Goal: Information Seeking & Learning: Find contact information

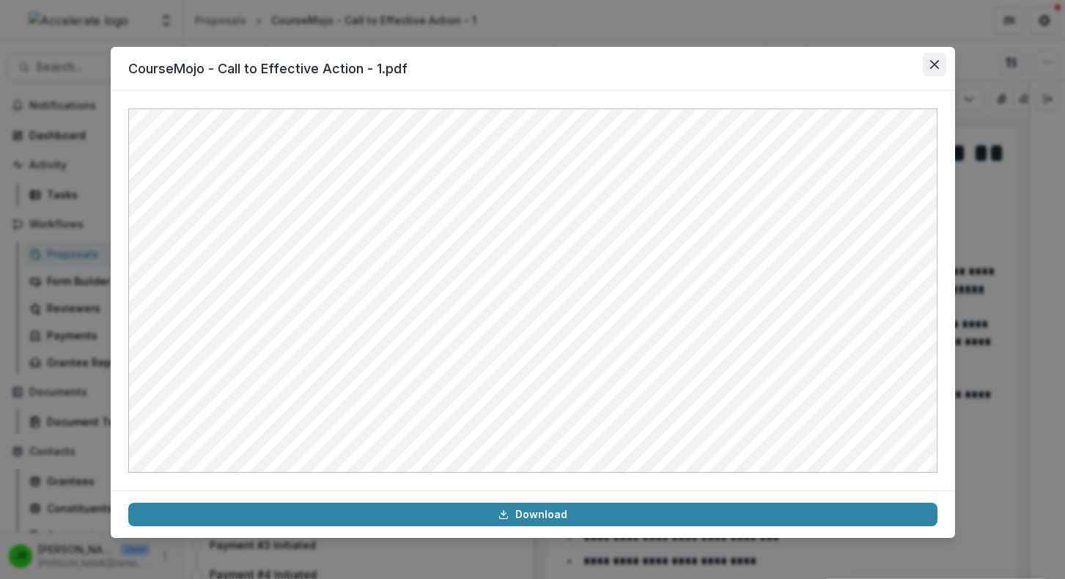
click at [939, 62] on button "Close" at bounding box center [934, 64] width 23 height 23
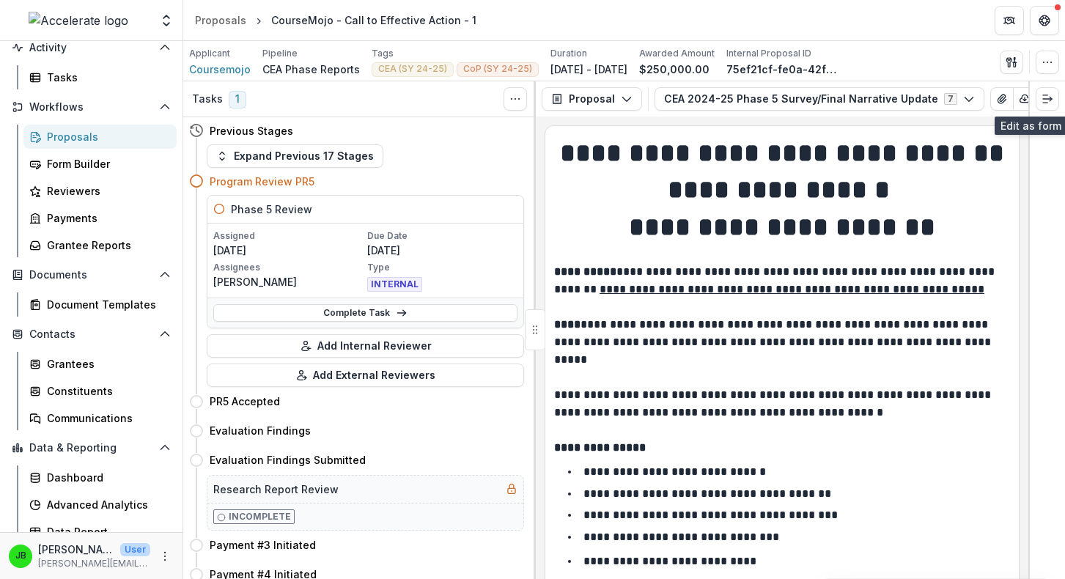
scroll to position [129, 0]
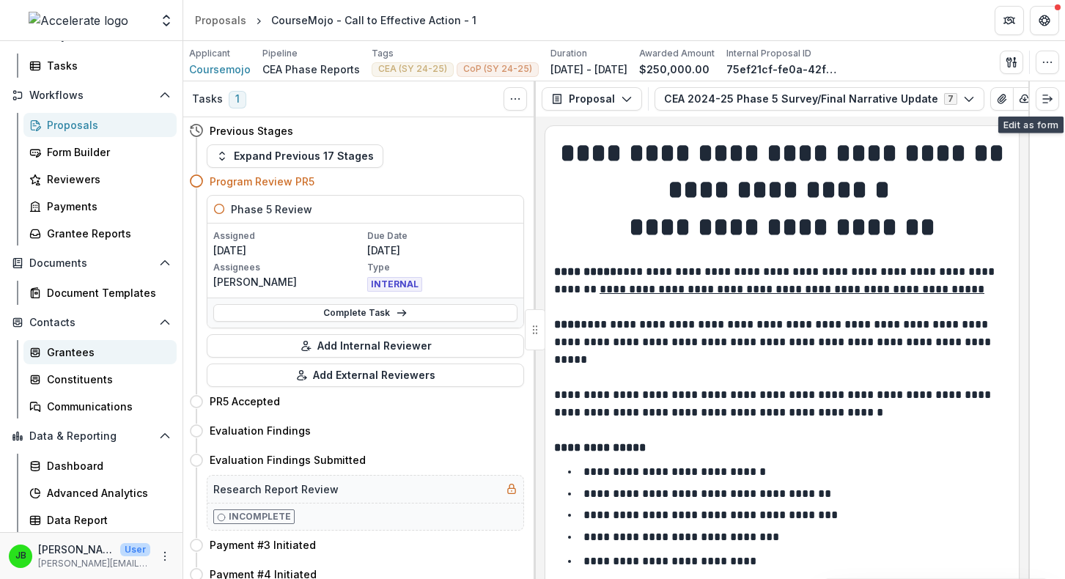
click at [84, 359] on div "Grantees" at bounding box center [106, 351] width 118 height 15
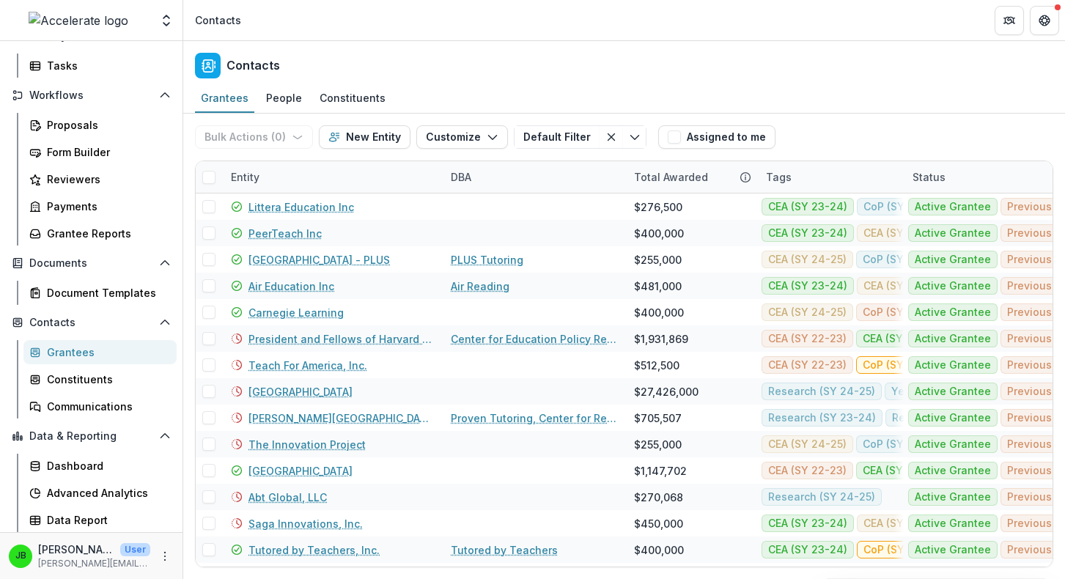
click at [77, 352] on div "Grantees" at bounding box center [106, 351] width 118 height 15
click at [248, 178] on div "Entity" at bounding box center [245, 176] width 46 height 15
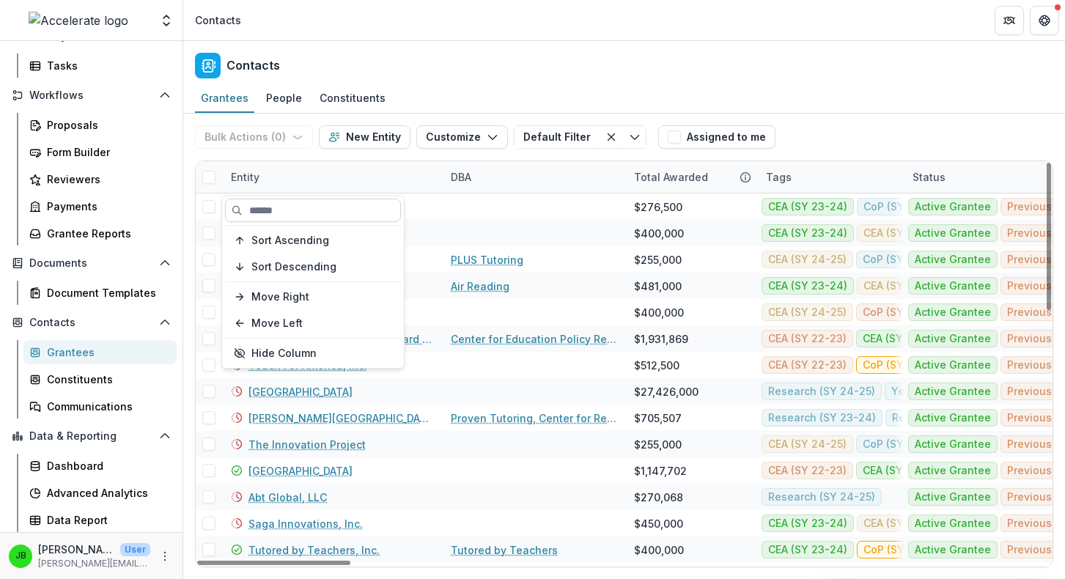
click at [259, 204] on input at bounding box center [313, 210] width 176 height 23
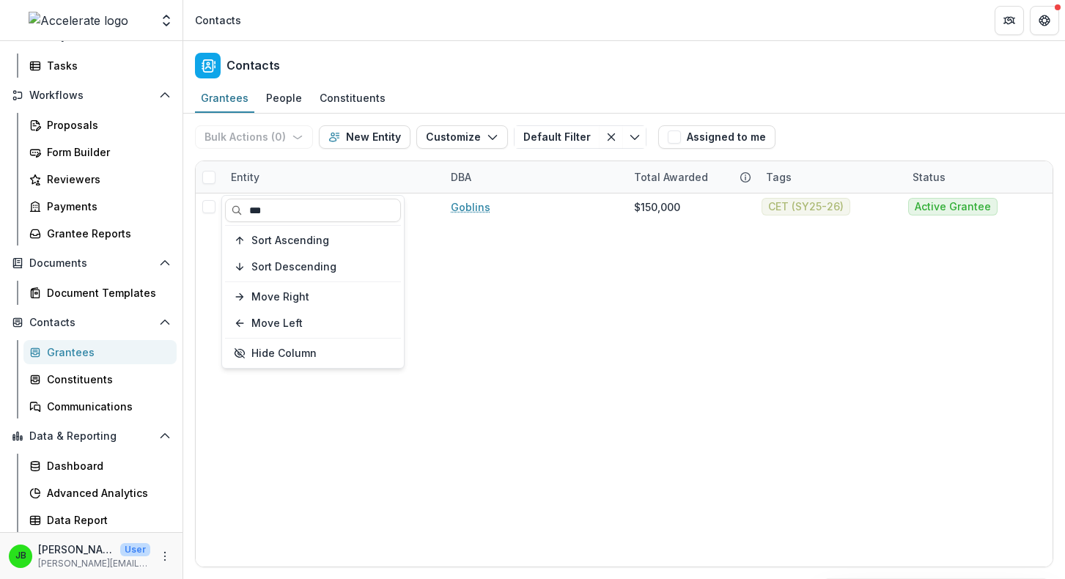
type input "***"
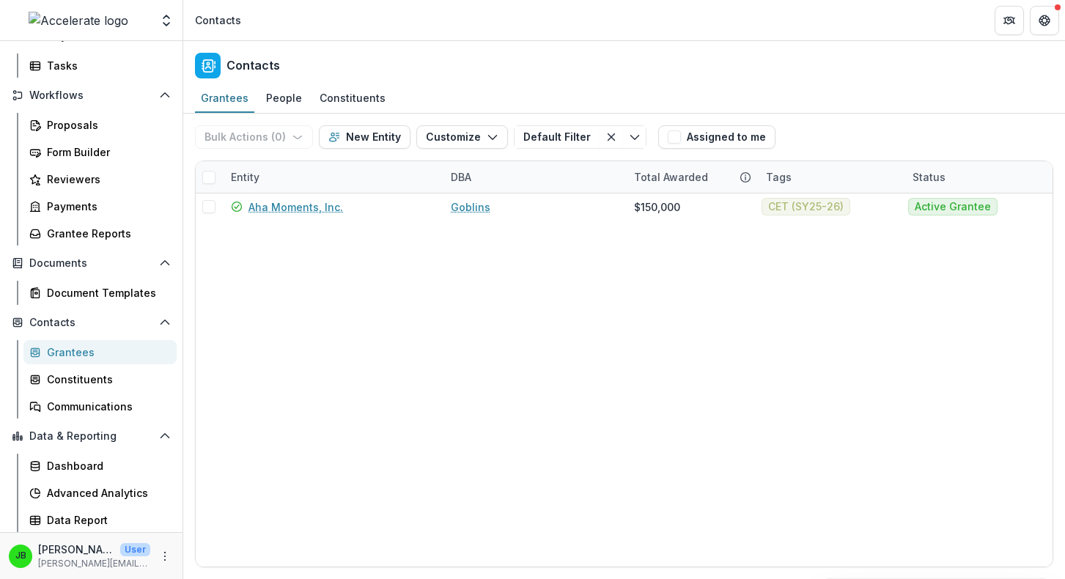
click at [498, 73] on div "Contacts" at bounding box center [624, 62] width 882 height 43
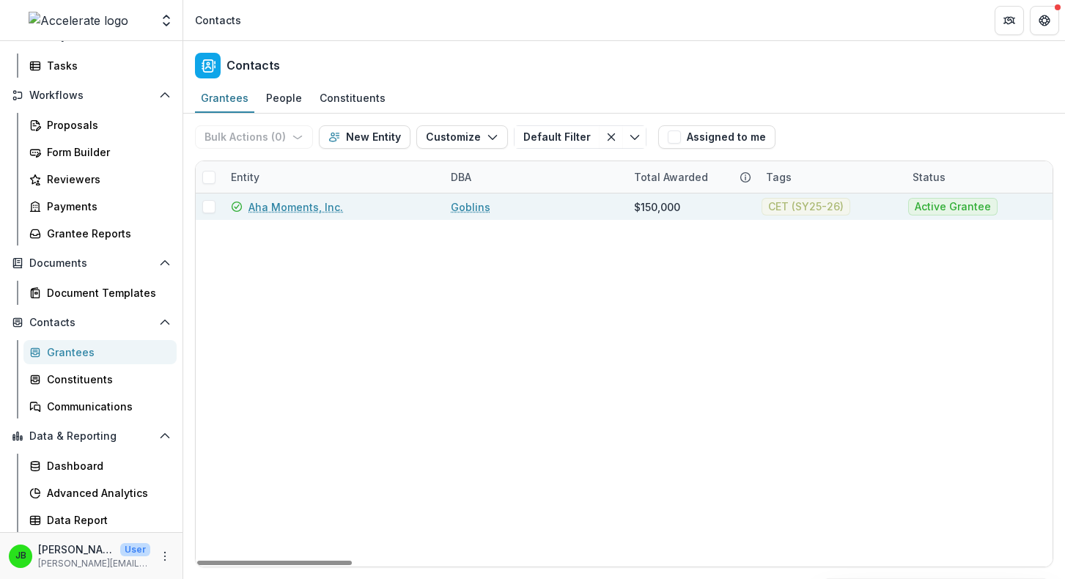
click at [320, 208] on link "Aha Moments, Inc." at bounding box center [295, 206] width 95 height 15
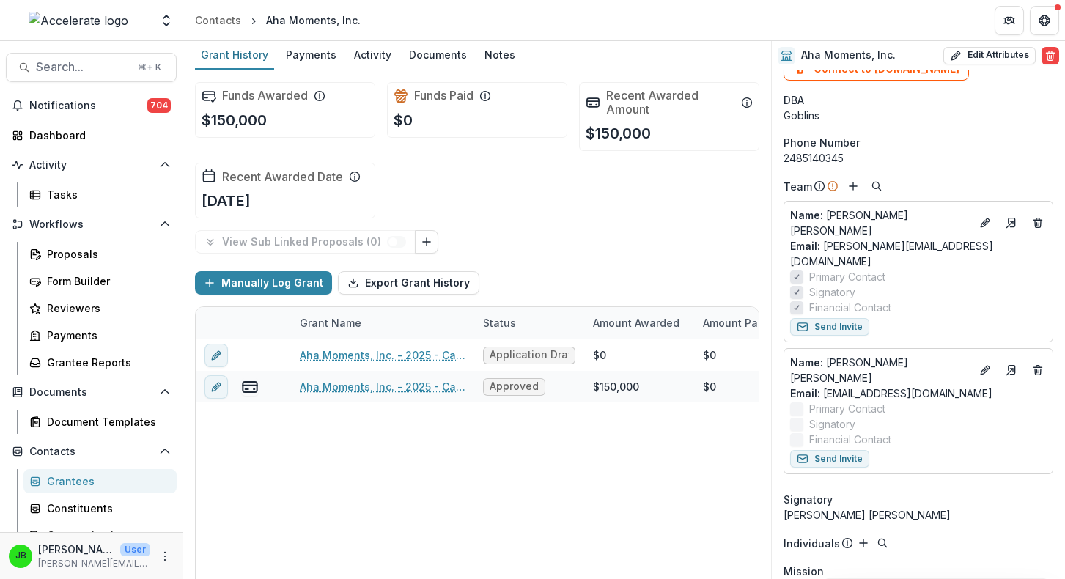
scroll to position [89, 0]
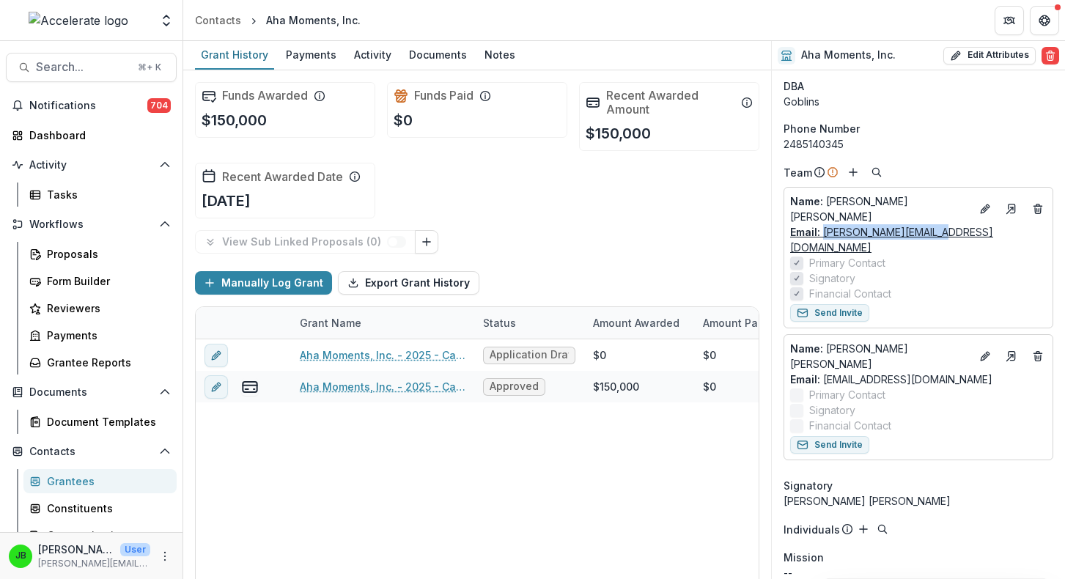
drag, startPoint x: 950, startPoint y: 225, endPoint x: 824, endPoint y: 228, distance: 126.1
click at [824, 228] on div "Email: [PERSON_NAME][EMAIL_ADDRESS][DOMAIN_NAME]" at bounding box center [918, 239] width 256 height 31
copy link "[PERSON_NAME][EMAIL_ADDRESS][DOMAIN_NAME]"
click at [81, 481] on div "Grantees" at bounding box center [106, 480] width 118 height 15
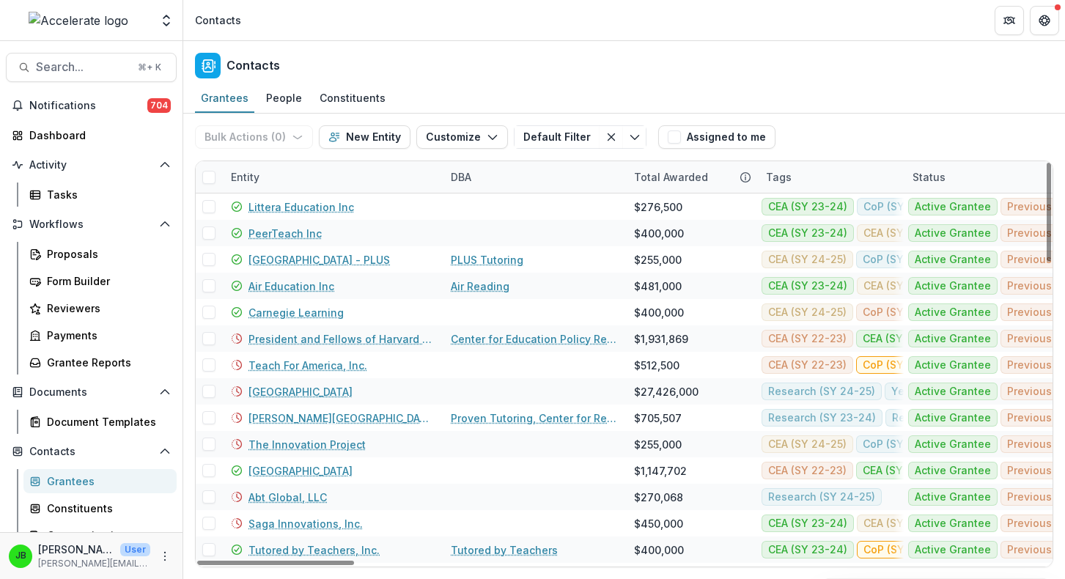
click at [245, 185] on div "Entity" at bounding box center [332, 177] width 220 height 32
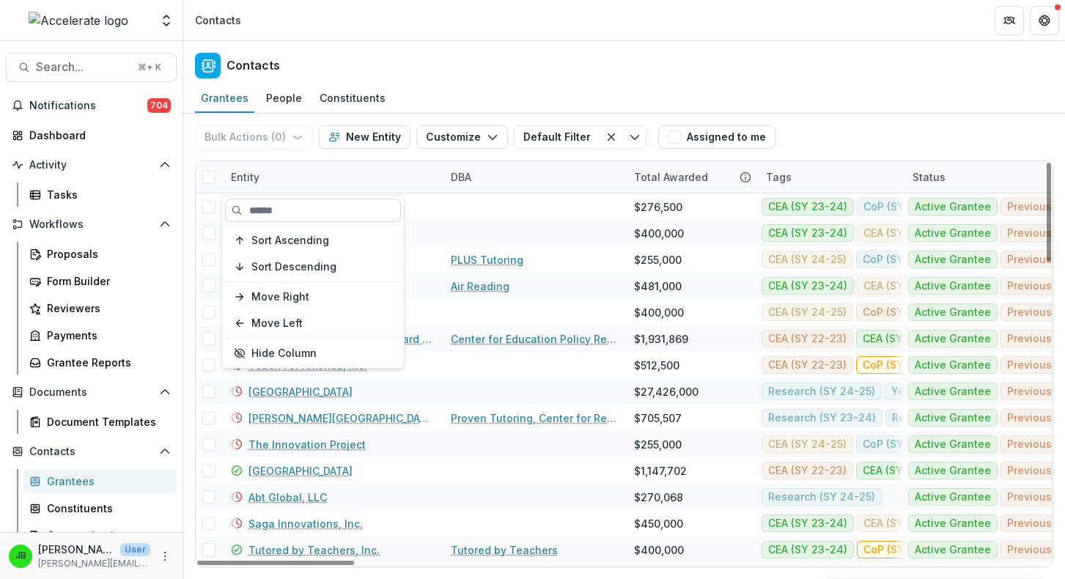
click at [252, 210] on input at bounding box center [313, 210] width 176 height 23
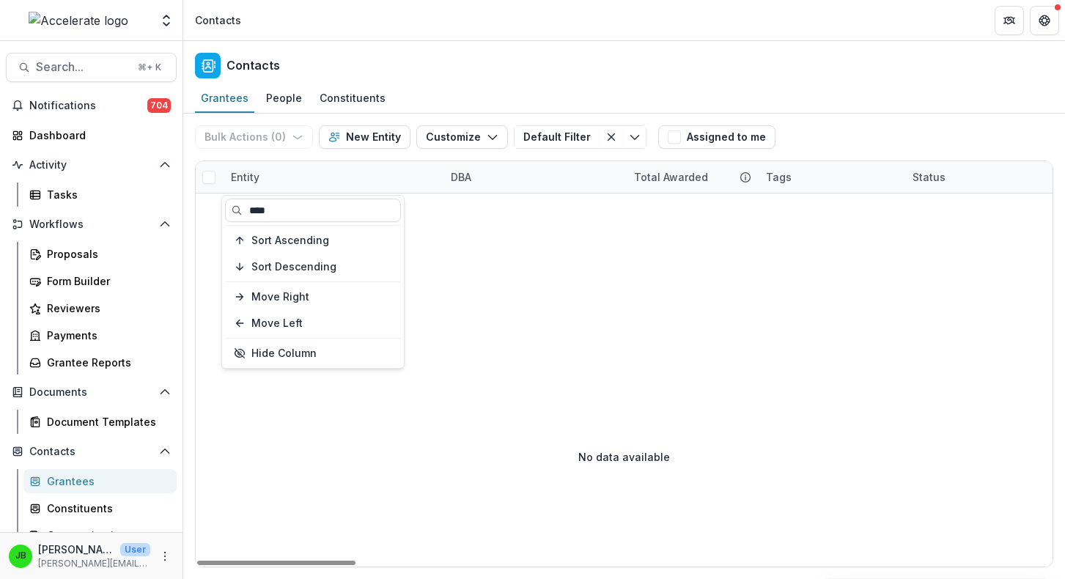
type input "****"
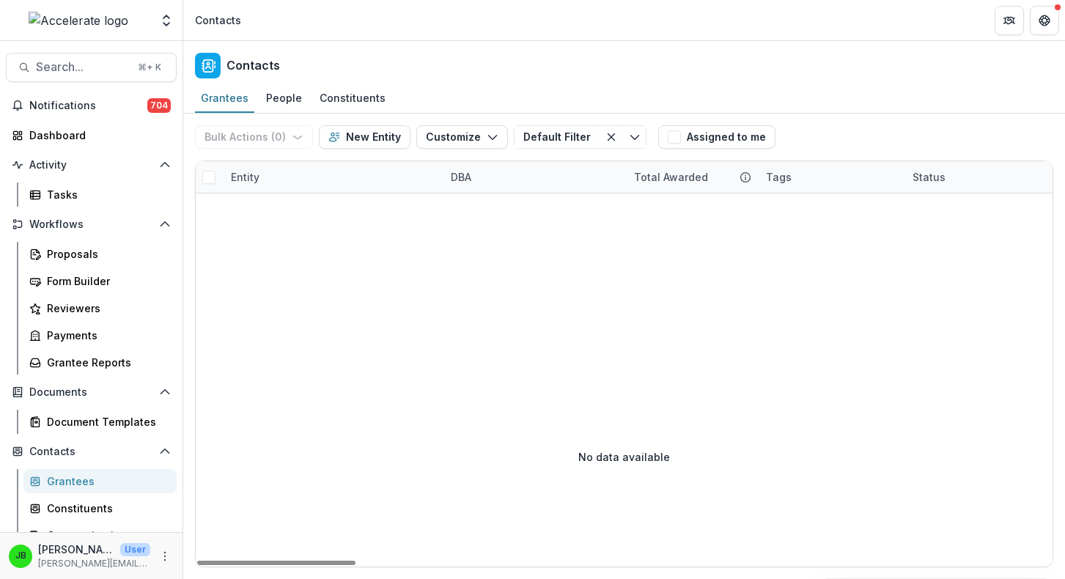
click at [238, 175] on div "Entity" at bounding box center [245, 176] width 46 height 15
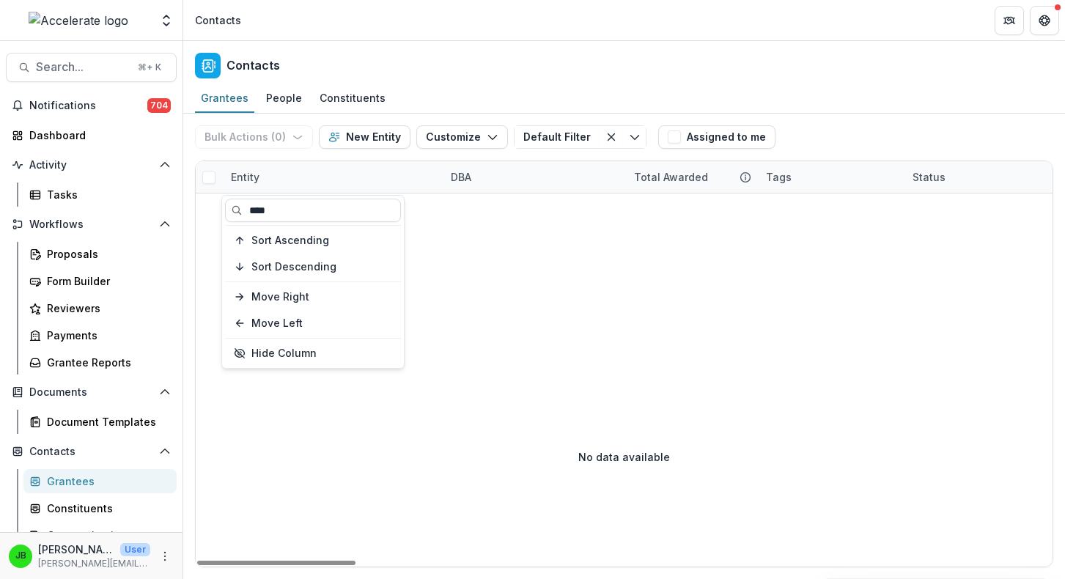
click at [215, 210] on body "Skip to content Foundations Accelerate Nonprofits New Nonprofit Team Settings A…" at bounding box center [532, 289] width 1065 height 579
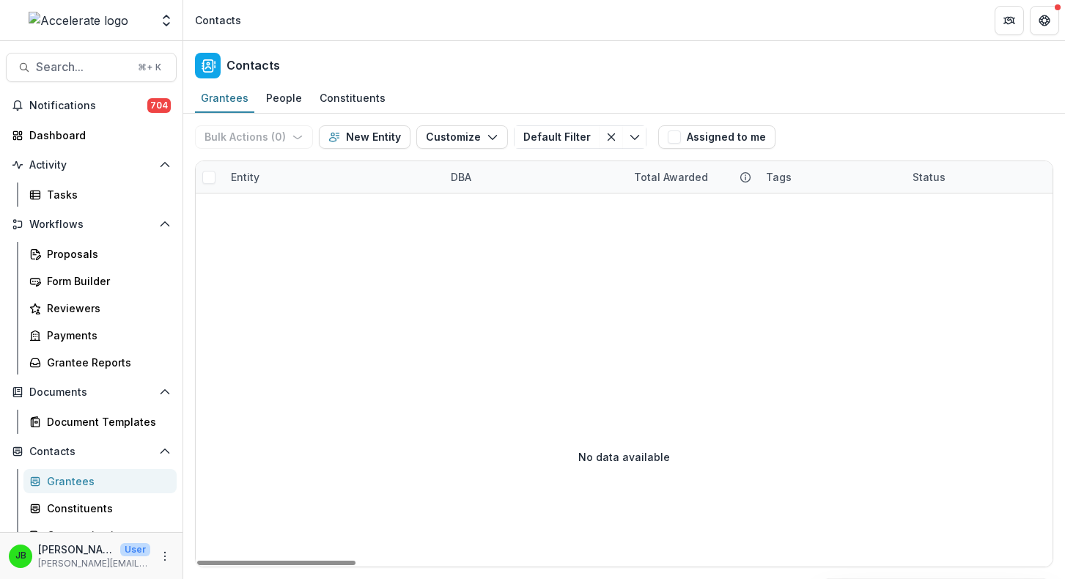
click at [242, 187] on div "Entity" at bounding box center [332, 177] width 220 height 32
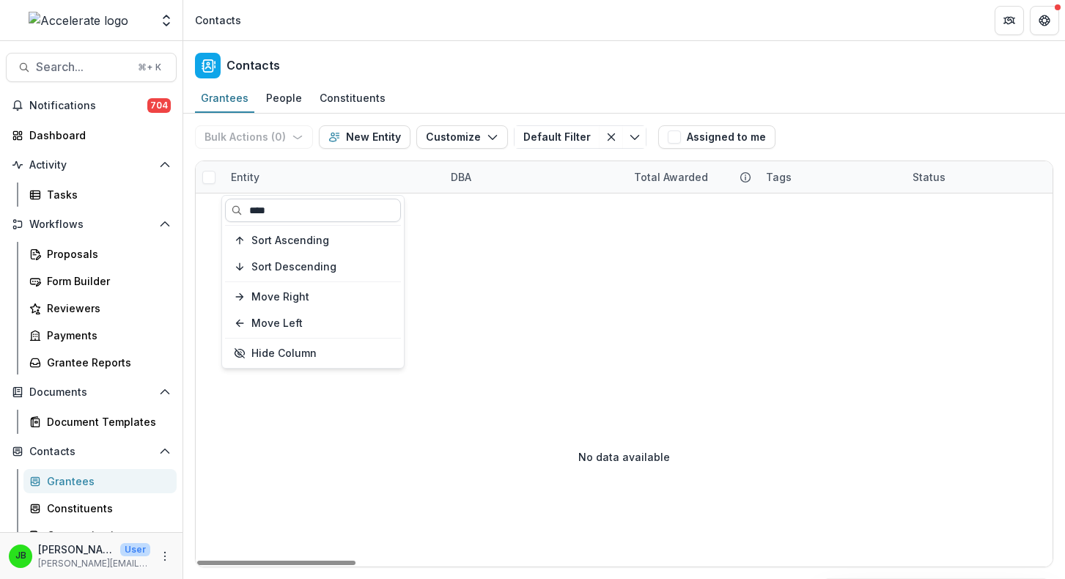
click at [268, 210] on input "****" at bounding box center [313, 210] width 176 height 23
click at [262, 210] on input "****" at bounding box center [313, 210] width 176 height 23
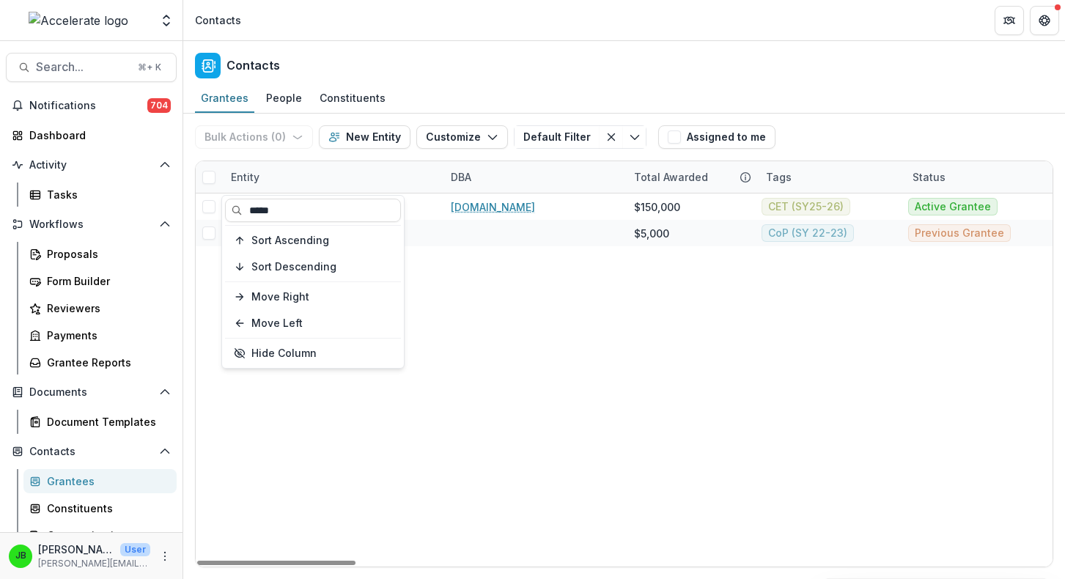
type input "*****"
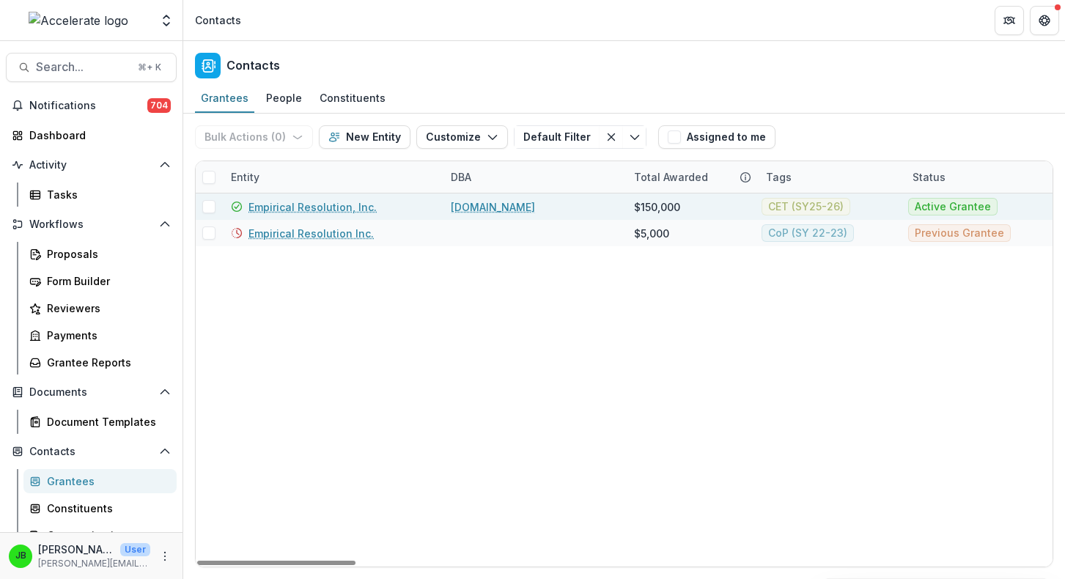
click at [298, 209] on link "Empirical Resolution, Inc." at bounding box center [312, 206] width 128 height 15
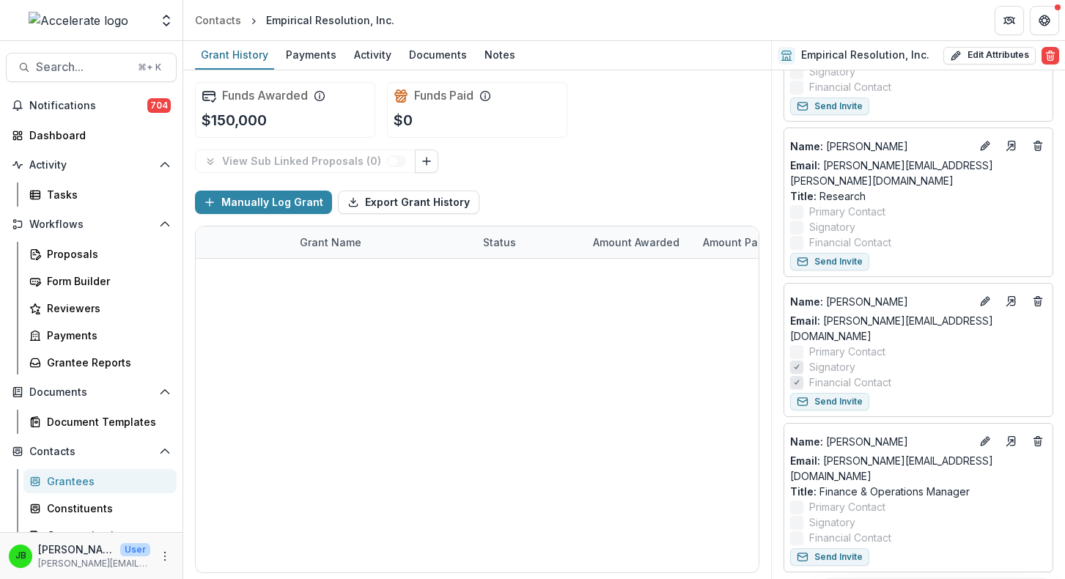
scroll to position [292, 0]
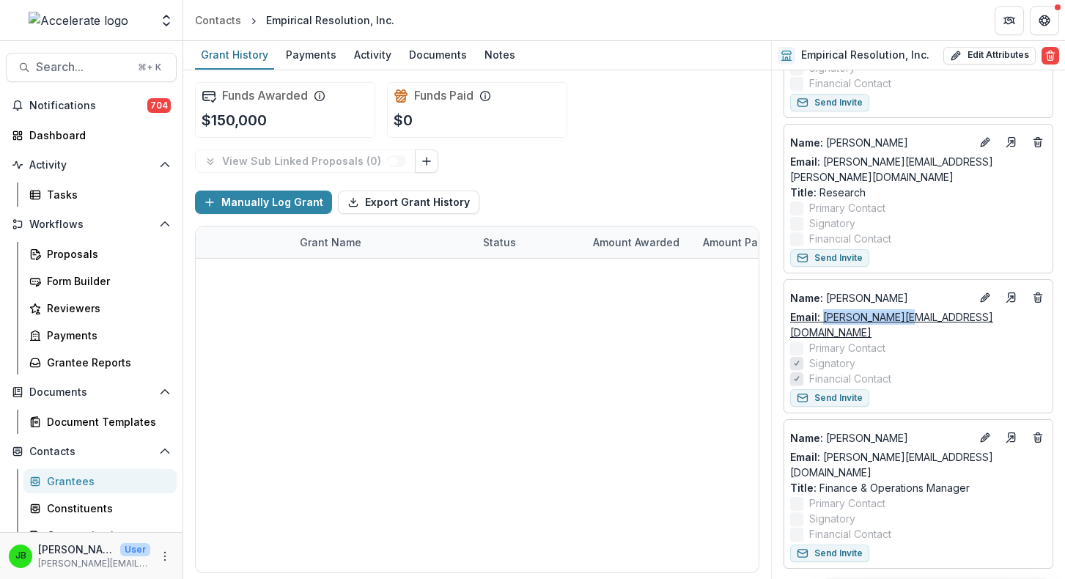
drag, startPoint x: 905, startPoint y: 288, endPoint x: 822, endPoint y: 288, distance: 82.8
click at [822, 309] on div "Email: [PERSON_NAME][EMAIL_ADDRESS][DOMAIN_NAME]" at bounding box center [918, 324] width 256 height 31
copy link "[PERSON_NAME][EMAIL_ADDRESS][DOMAIN_NAME]"
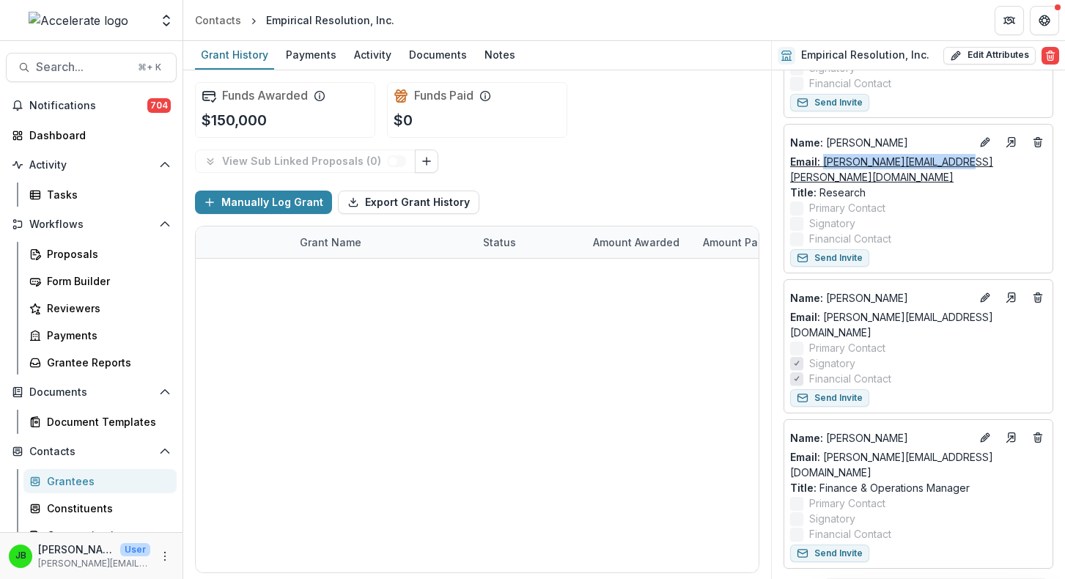
drag, startPoint x: 942, startPoint y: 146, endPoint x: 822, endPoint y: 147, distance: 120.2
click at [822, 154] on div "Email: [PERSON_NAME][EMAIL_ADDRESS][PERSON_NAME][DOMAIN_NAME]" at bounding box center [918, 169] width 256 height 31
copy link "[PERSON_NAME][EMAIL_ADDRESS][PERSON_NAME][DOMAIN_NAME]"
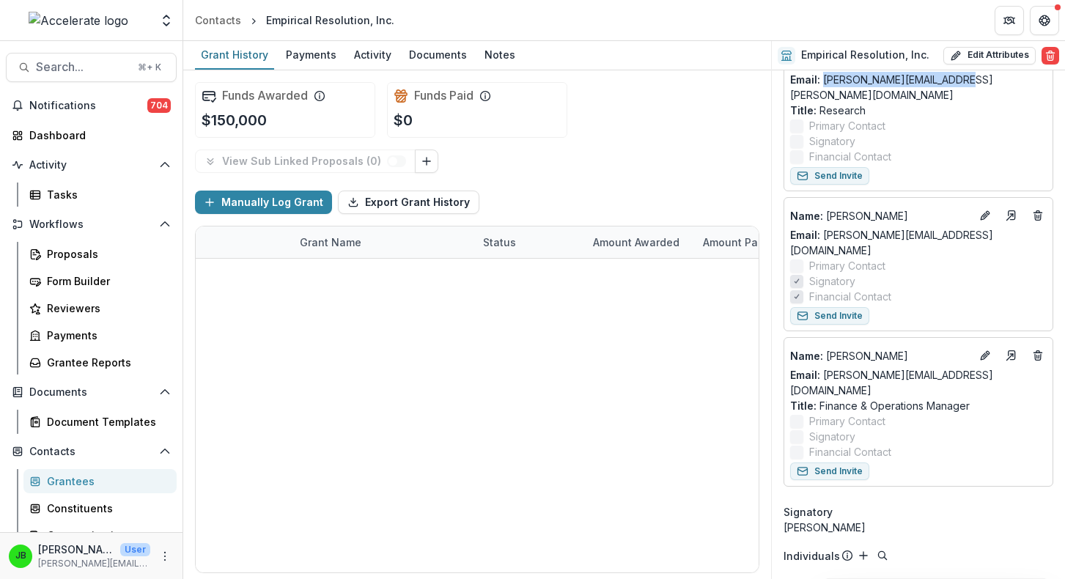
scroll to position [380, 0]
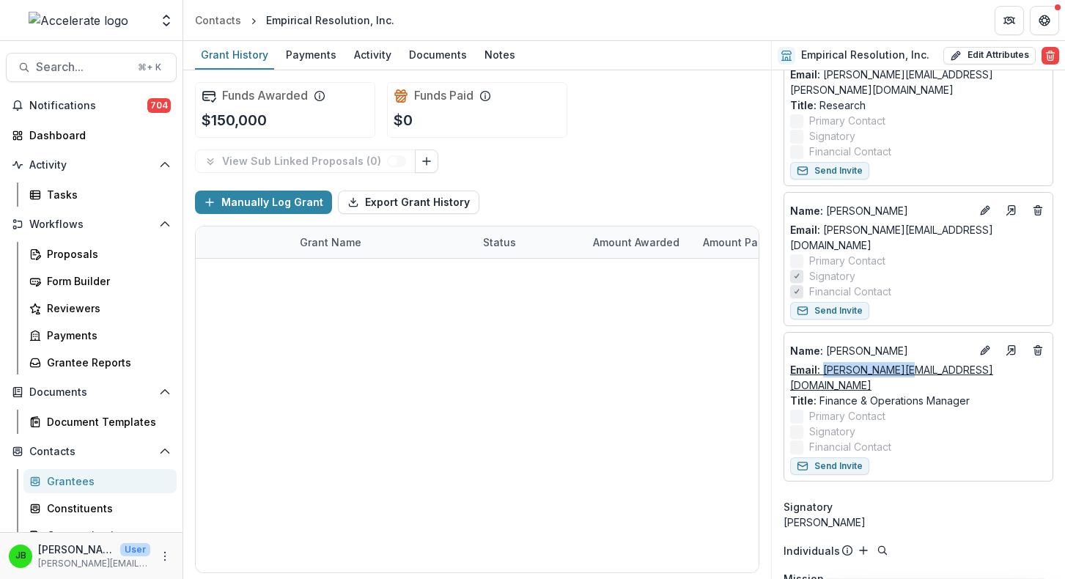
drag, startPoint x: 893, startPoint y: 327, endPoint x: 823, endPoint y: 327, distance: 70.3
click at [823, 362] on div "Email: [PERSON_NAME][EMAIL_ADDRESS][DOMAIN_NAME]" at bounding box center [918, 377] width 256 height 31
copy link "[PERSON_NAME][EMAIL_ADDRESS][DOMAIN_NAME]"
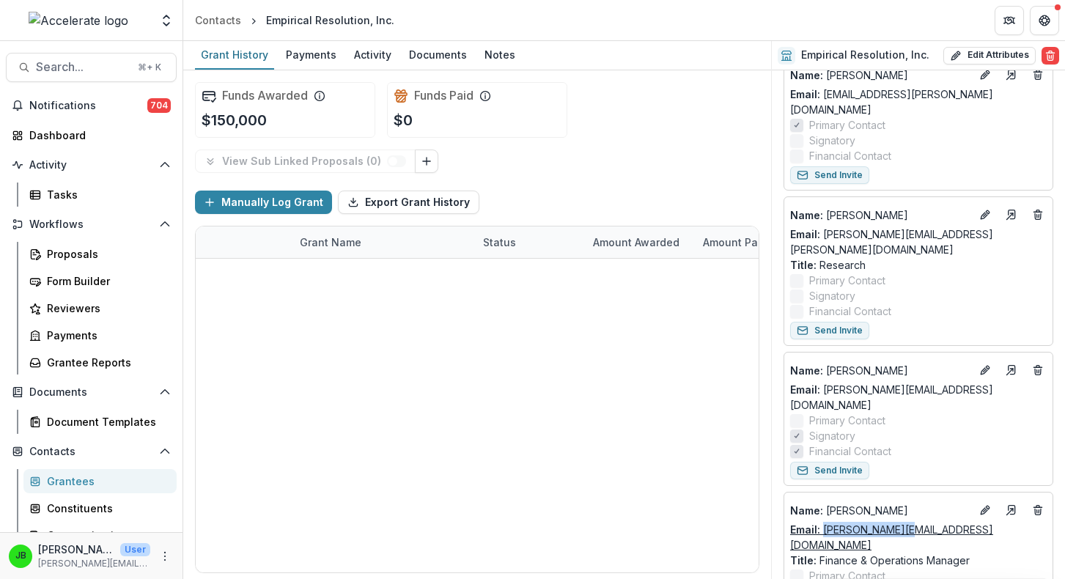
scroll to position [211, 0]
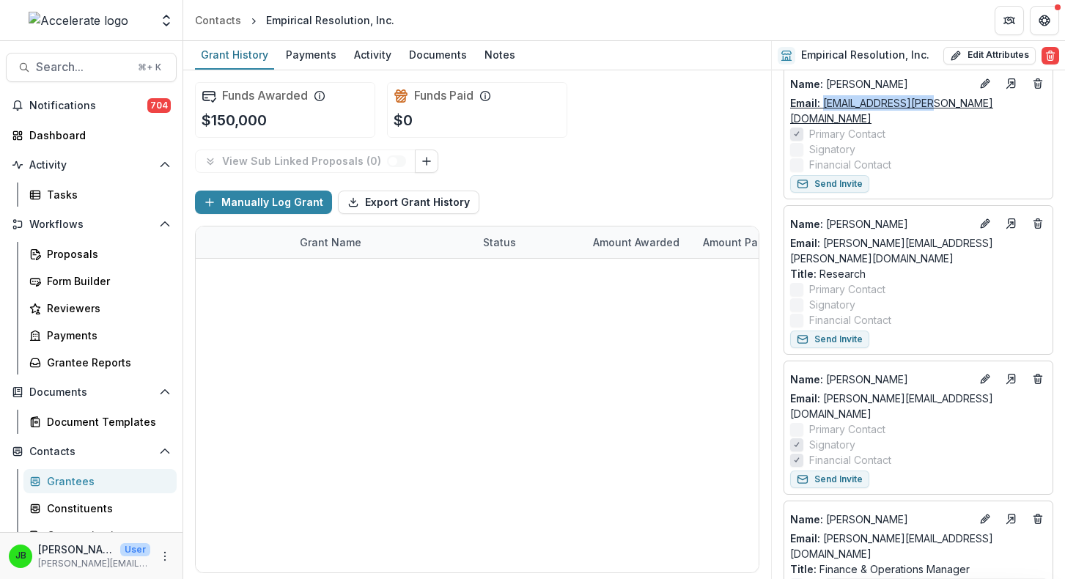
drag, startPoint x: 923, startPoint y: 104, endPoint x: 822, endPoint y: 106, distance: 101.1
click at [822, 106] on div "Email: [PERSON_NAME][EMAIL_ADDRESS][DOMAIN_NAME]" at bounding box center [918, 110] width 256 height 31
copy link "[EMAIL_ADDRESS][PERSON_NAME][DOMAIN_NAME]"
click at [36, 486] on icon at bounding box center [35, 482] width 12 height 12
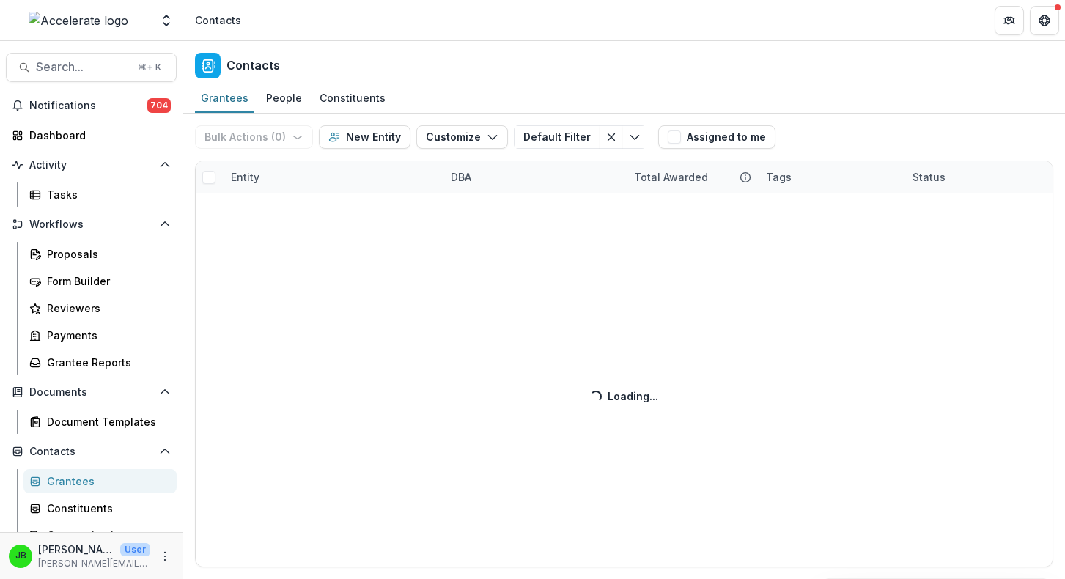
click at [243, 180] on div "Bulk Actions ( 0 ) Send Email Create Proposals Create Tasks New Entity Customiz…" at bounding box center [624, 346] width 882 height 465
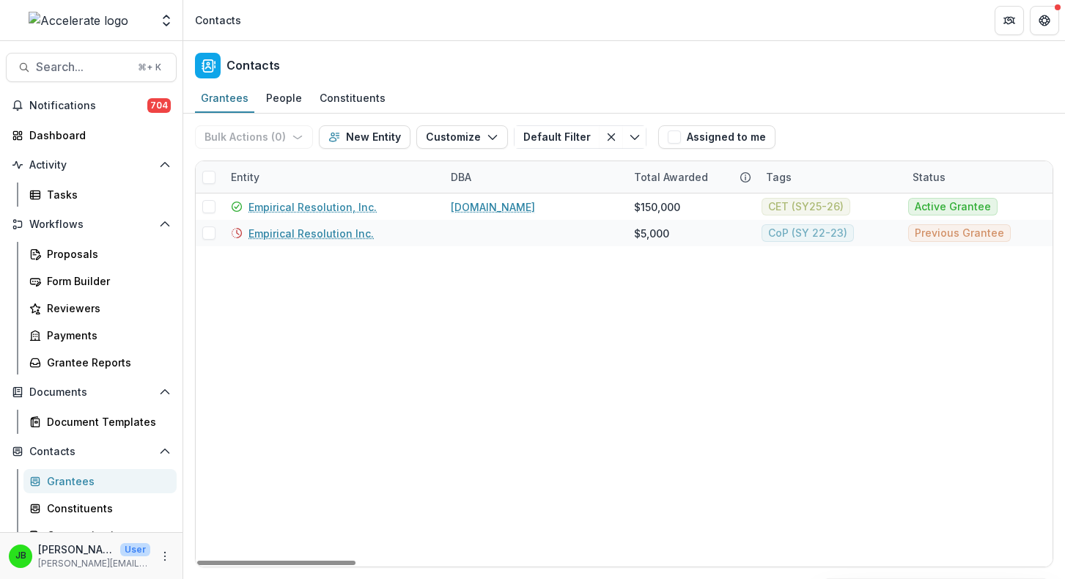
click at [245, 174] on div "Entity" at bounding box center [245, 176] width 46 height 15
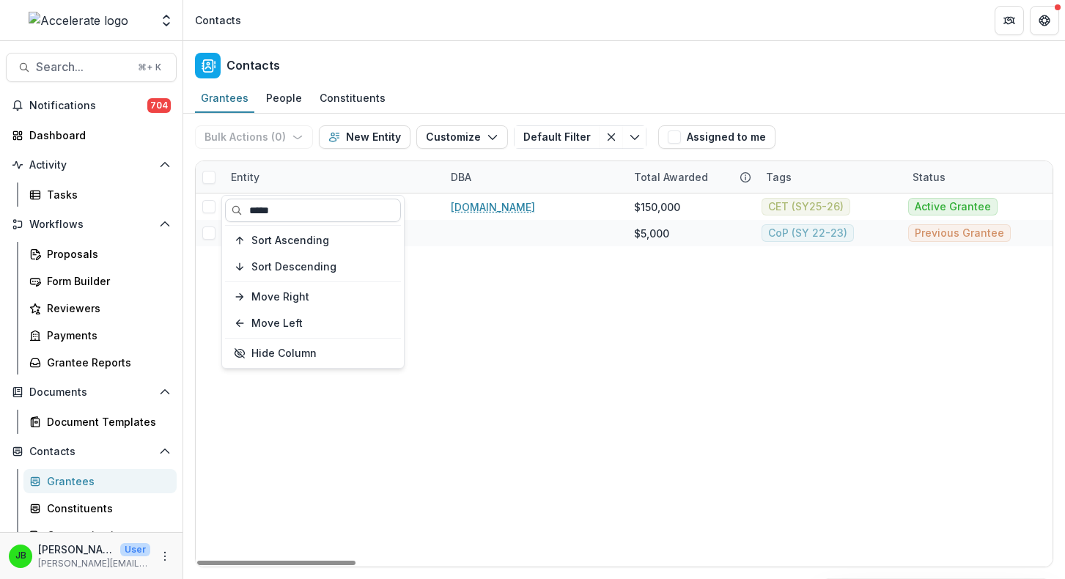
click at [271, 211] on input "*****" at bounding box center [313, 210] width 176 height 23
type input "*******"
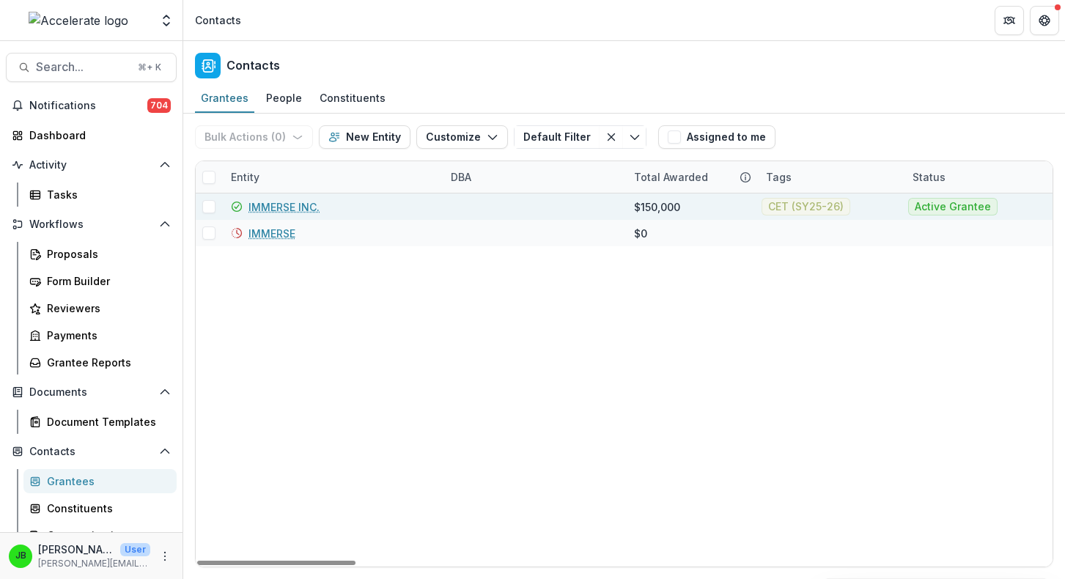
click at [268, 210] on link "IMMERSE INC." at bounding box center [283, 206] width 71 height 15
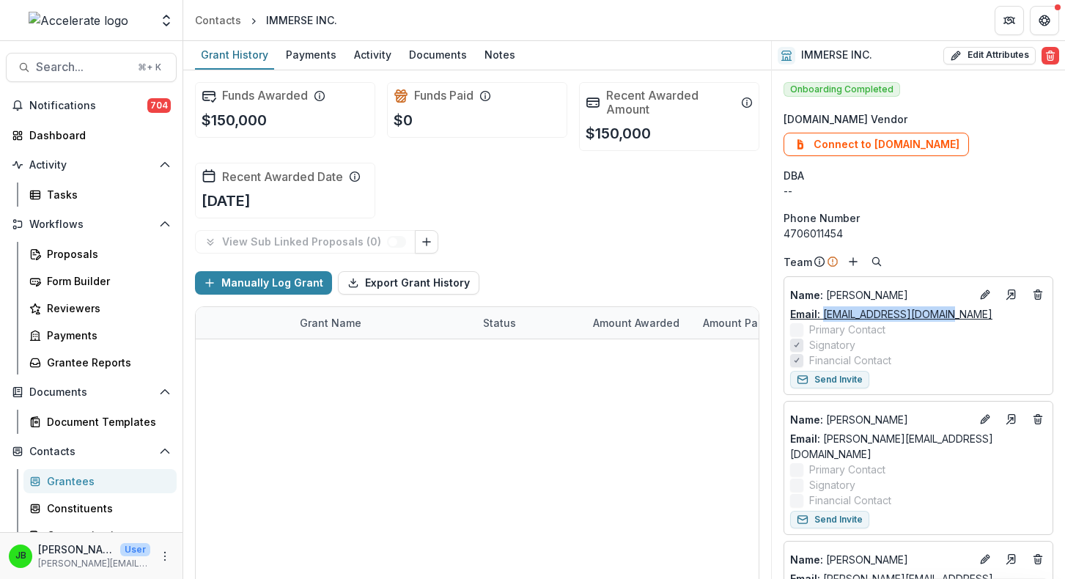
drag, startPoint x: 957, startPoint y: 314, endPoint x: 821, endPoint y: 315, distance: 135.6
click at [821, 315] on div "Email: [EMAIL_ADDRESS][DOMAIN_NAME]" at bounding box center [918, 313] width 256 height 15
copy link "[EMAIL_ADDRESS][DOMAIN_NAME]"
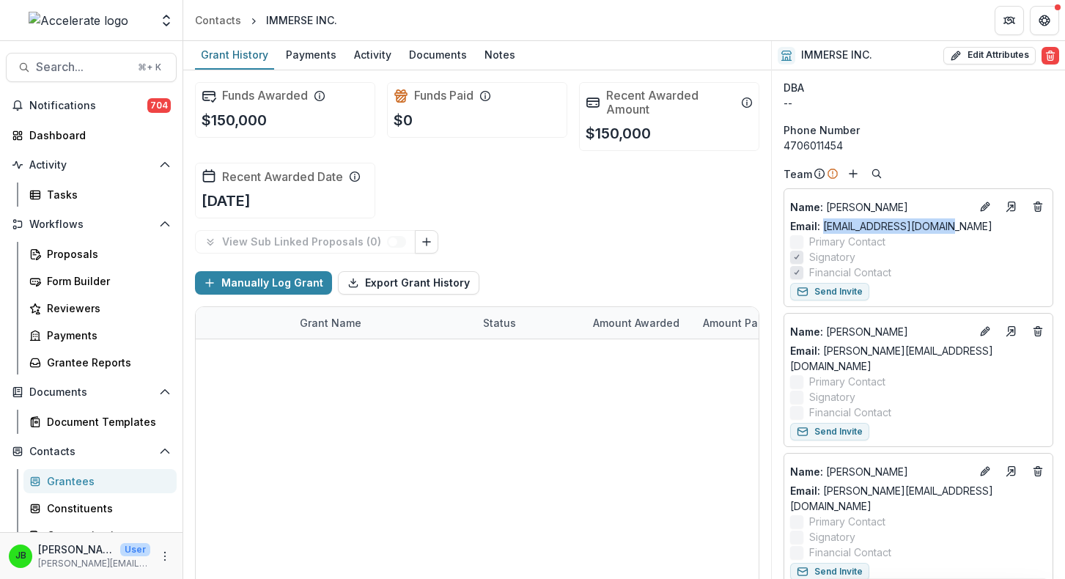
scroll to position [141, 0]
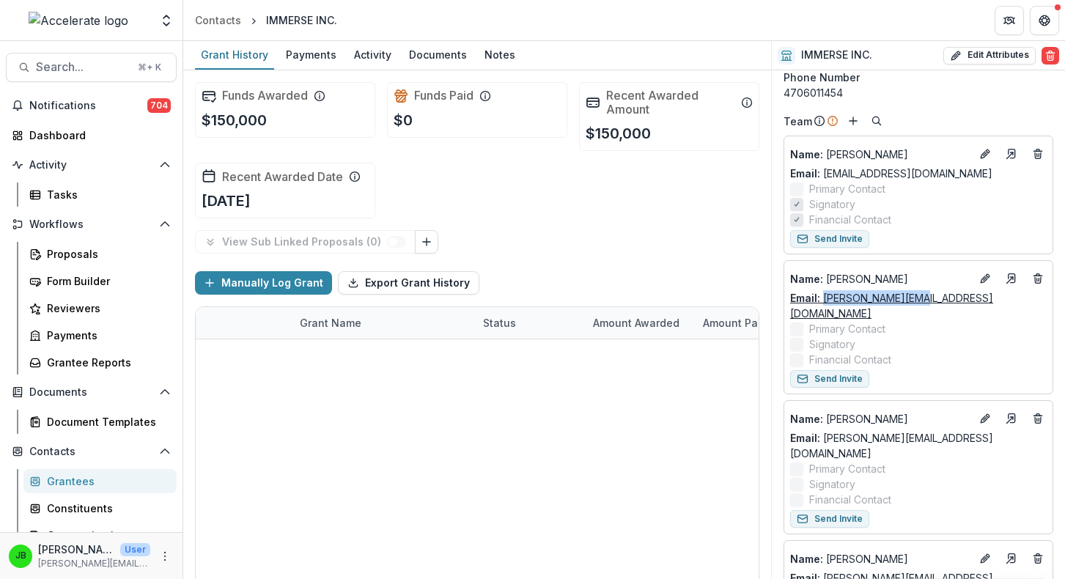
drag, startPoint x: 915, startPoint y: 298, endPoint x: 822, endPoint y: 299, distance: 93.1
click at [822, 299] on div "Email: [PERSON_NAME][EMAIL_ADDRESS][DOMAIN_NAME]" at bounding box center [918, 305] width 256 height 31
copy link "[PERSON_NAME][EMAIL_ADDRESS][DOMAIN_NAME]"
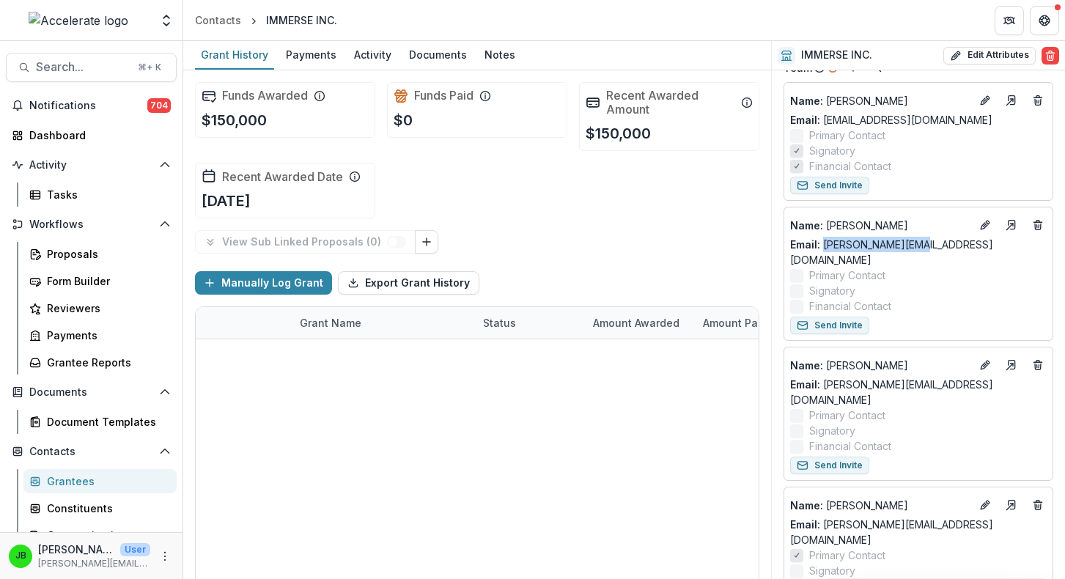
scroll to position [161, 0]
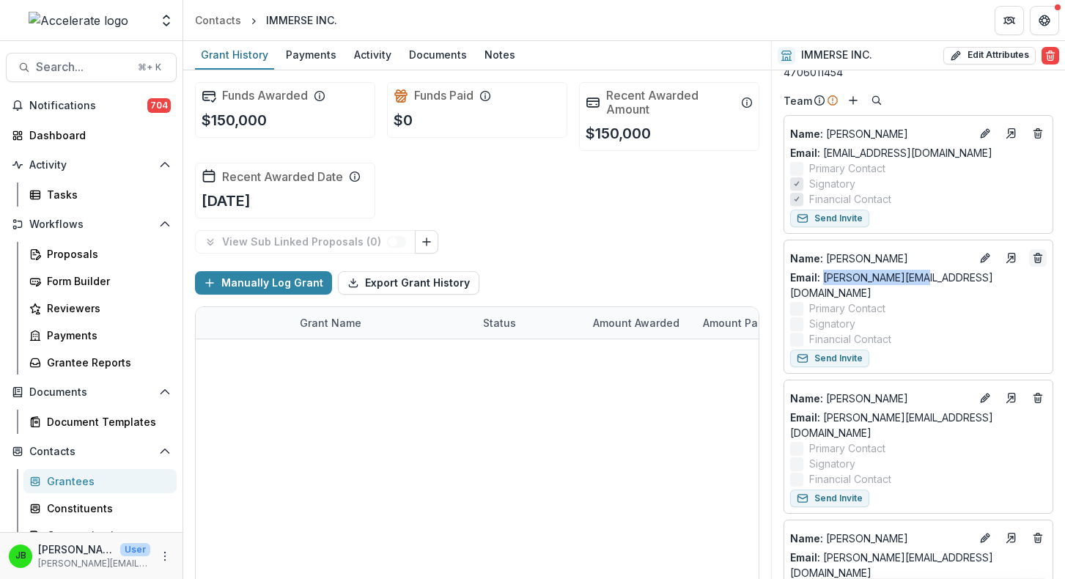
click at [1035, 257] on icon "Deletes" at bounding box center [1038, 258] width 12 height 12
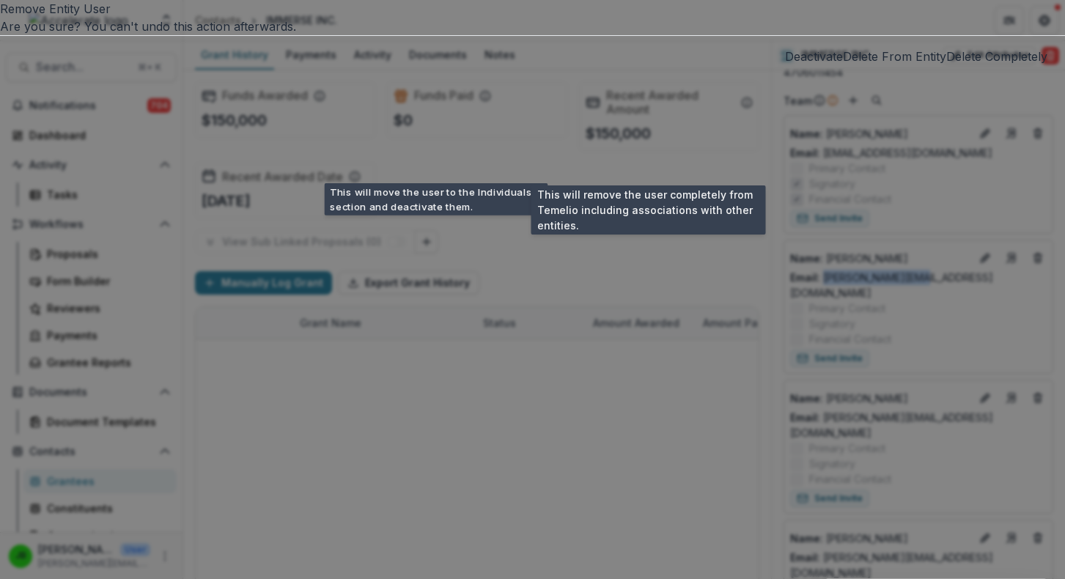
click at [946, 65] on button "Delete Completely" at bounding box center [996, 57] width 101 height 18
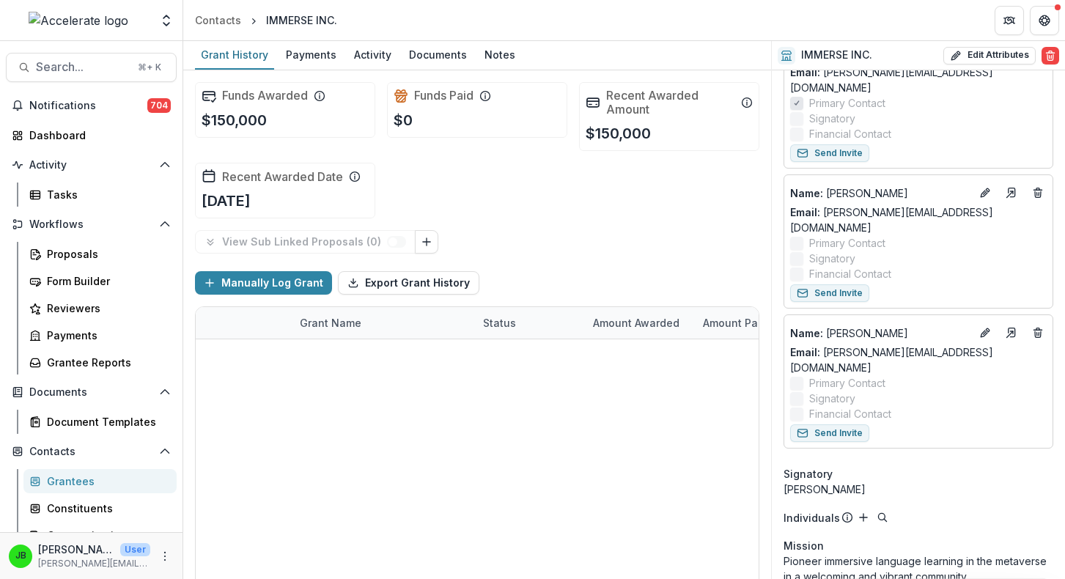
scroll to position [507, 0]
click at [70, 482] on div "Grantees" at bounding box center [106, 480] width 118 height 15
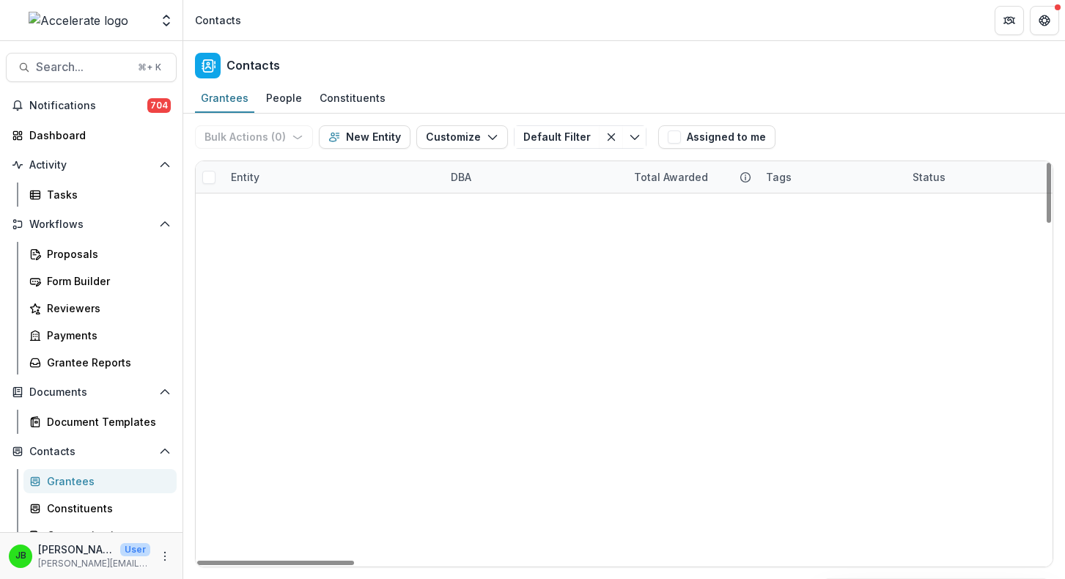
click at [79, 483] on div "Grantees" at bounding box center [106, 480] width 118 height 15
click at [251, 180] on div "Entity" at bounding box center [245, 176] width 46 height 15
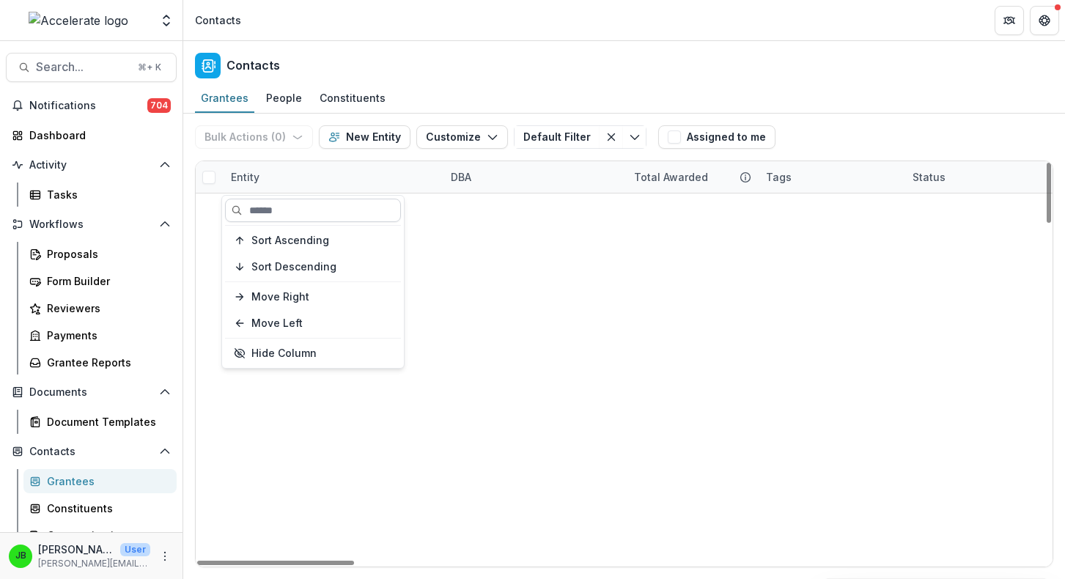
click at [255, 208] on input at bounding box center [313, 210] width 176 height 23
type input "******"
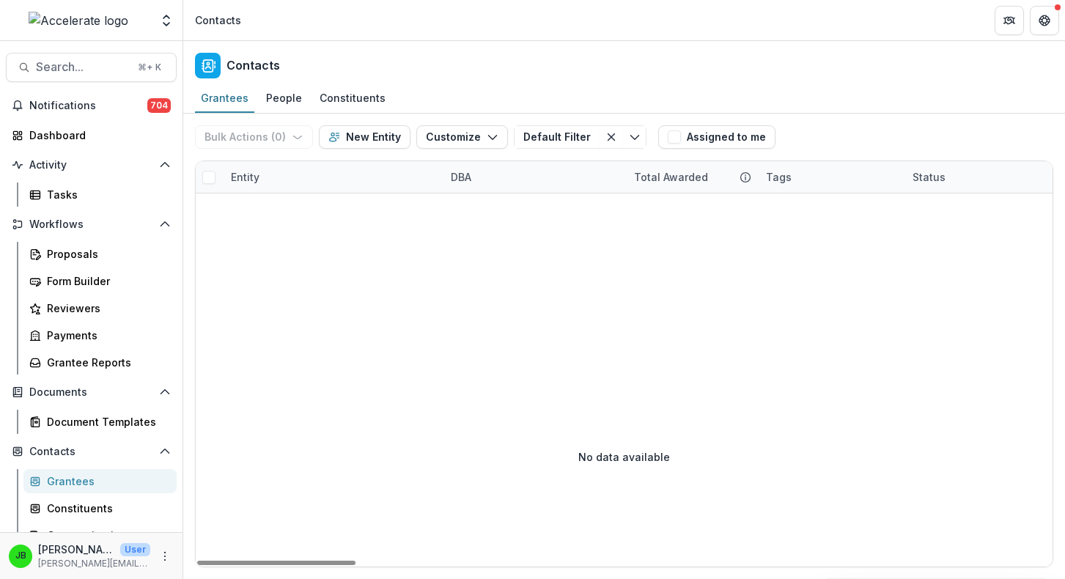
click at [452, 86] on div "Grantees People Constituents" at bounding box center [624, 98] width 882 height 29
click at [245, 182] on div "Entity" at bounding box center [245, 176] width 46 height 15
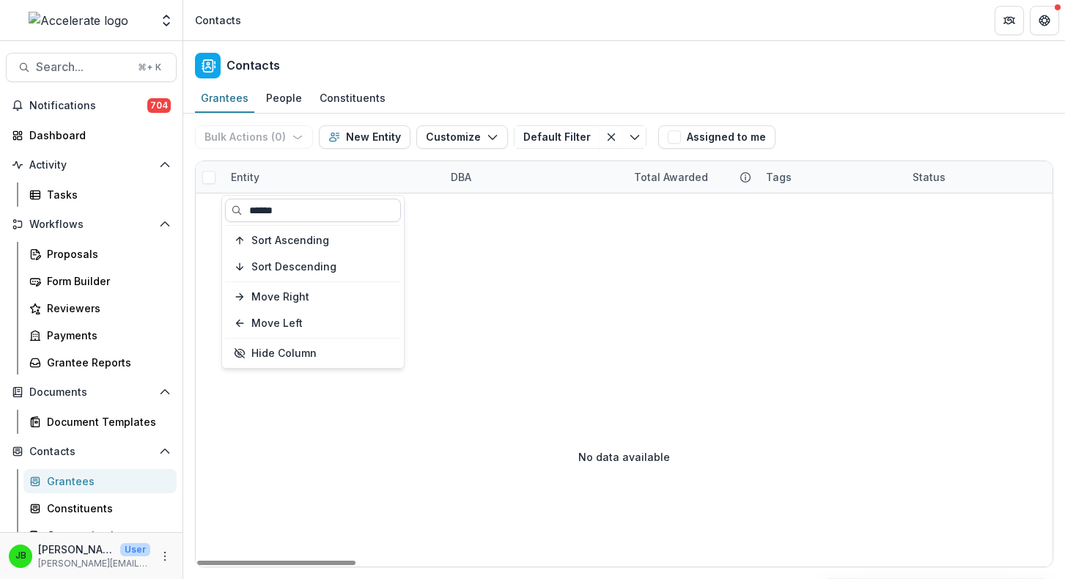
drag, startPoint x: 292, startPoint y: 216, endPoint x: 240, endPoint y: 214, distance: 52.1
click at [240, 214] on input "******" at bounding box center [313, 210] width 176 height 23
type input "***"
click at [440, 98] on div "Grantees People Constituents" at bounding box center [624, 98] width 882 height 29
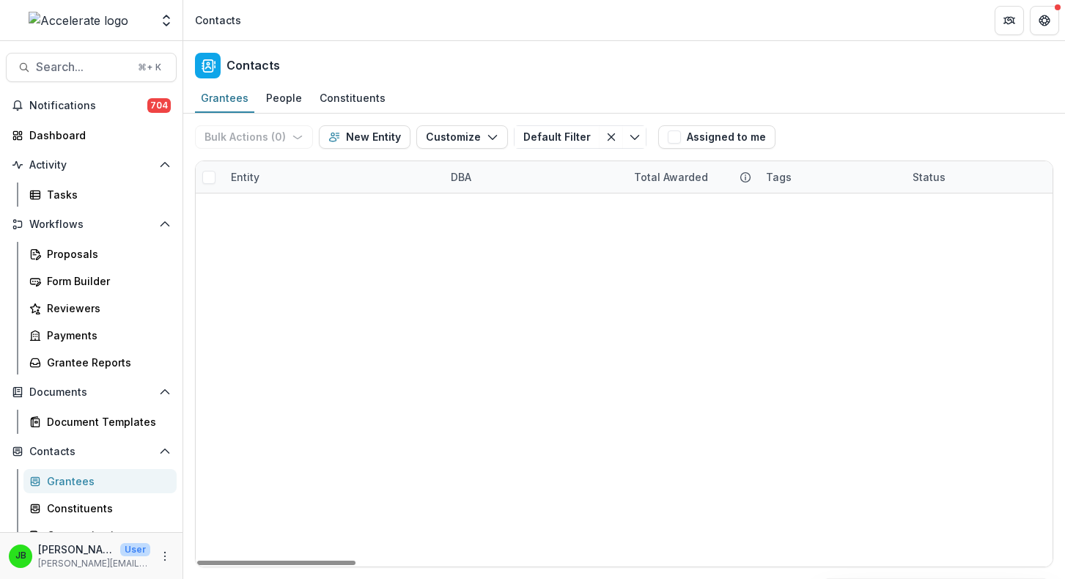
click at [245, 175] on div "Entity" at bounding box center [245, 176] width 46 height 15
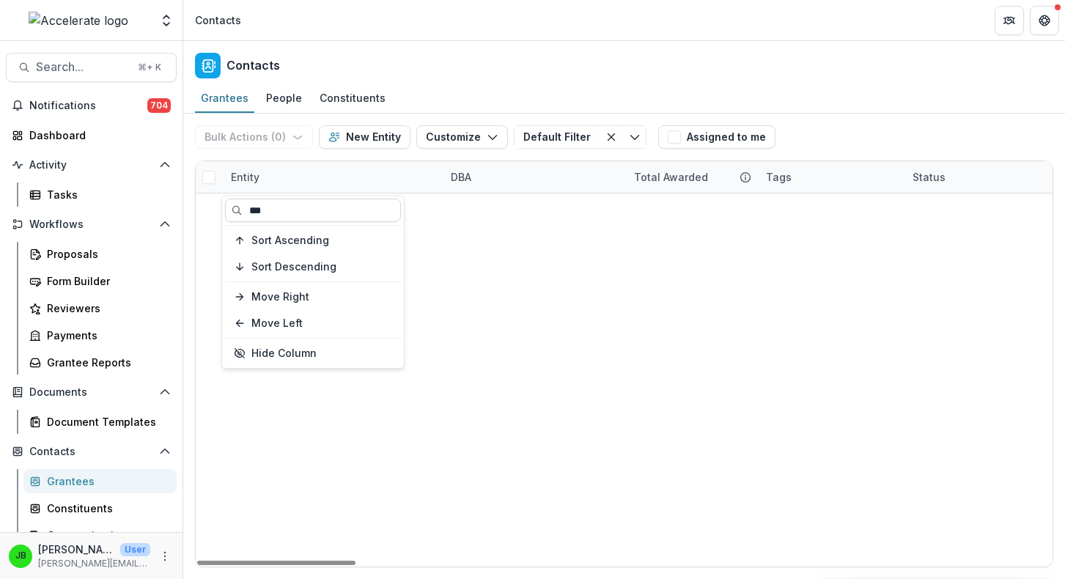
click at [278, 202] on input "***" at bounding box center [313, 210] width 176 height 23
click at [276, 210] on input "***" at bounding box center [313, 210] width 176 height 23
type input "*"
click at [236, 179] on div "Entity" at bounding box center [245, 176] width 46 height 15
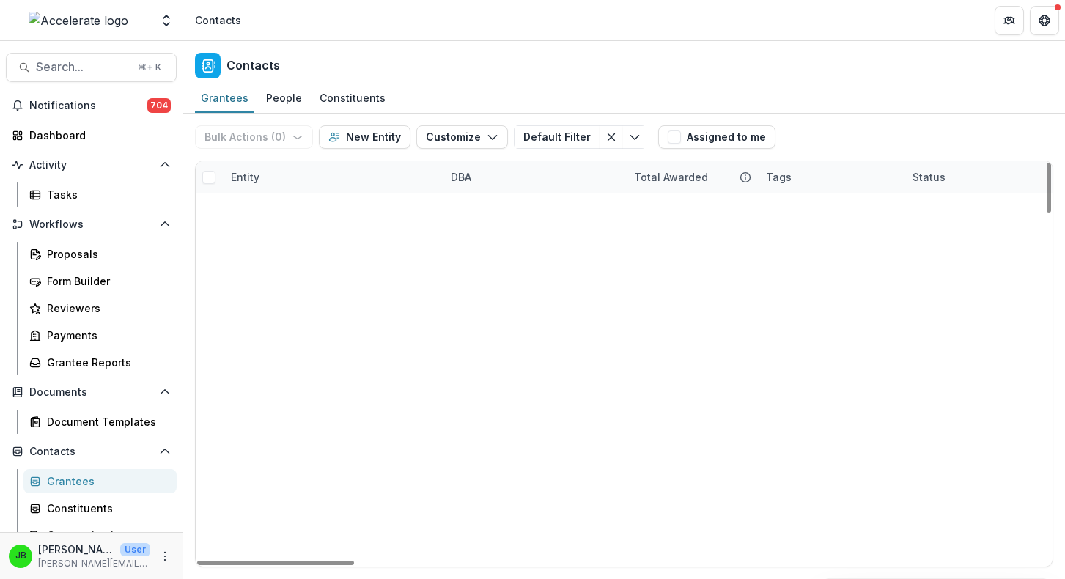
click at [247, 174] on div "Entity" at bounding box center [245, 176] width 46 height 15
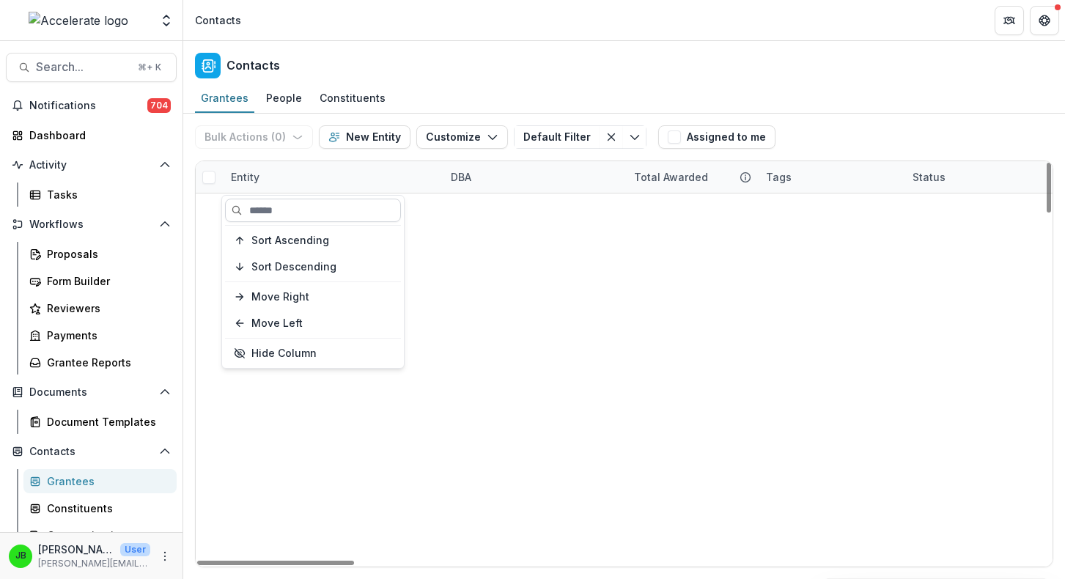
click at [262, 204] on input at bounding box center [313, 210] width 176 height 23
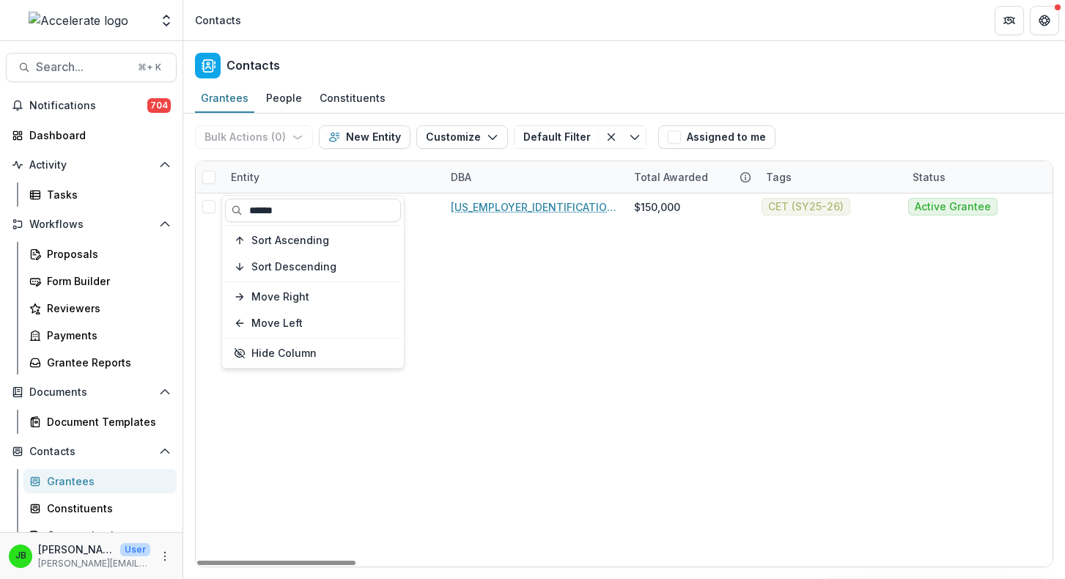
type input "******"
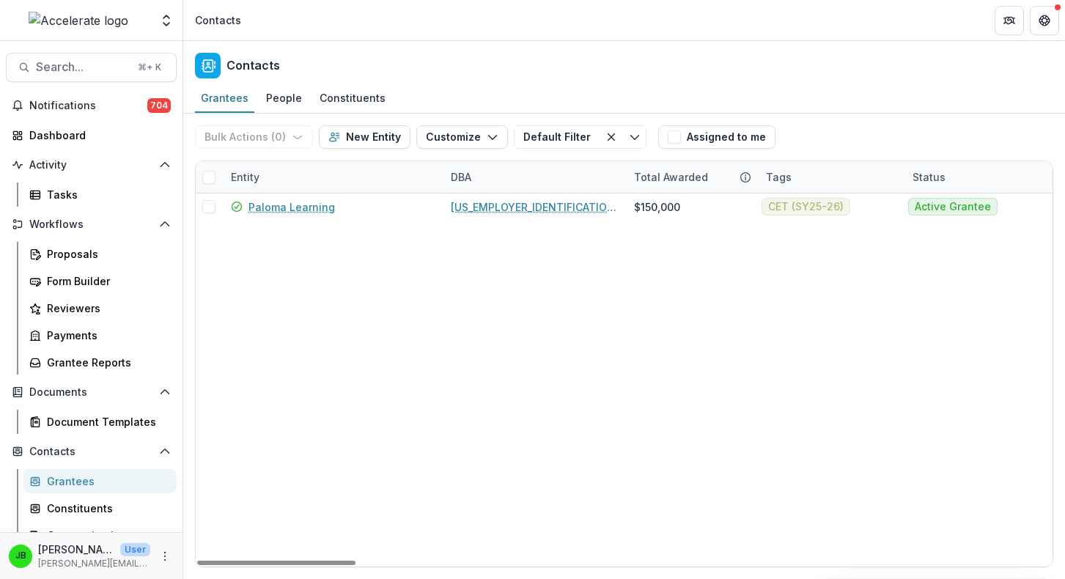
click at [424, 54] on div "Contacts" at bounding box center [624, 62] width 882 height 43
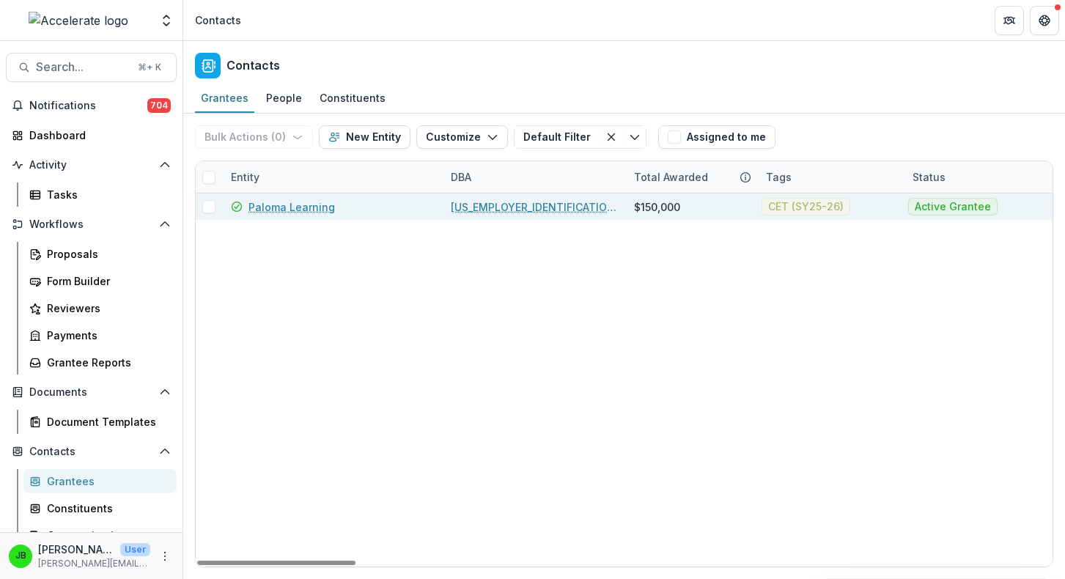
click at [312, 212] on link "Paloma Learning" at bounding box center [291, 206] width 86 height 15
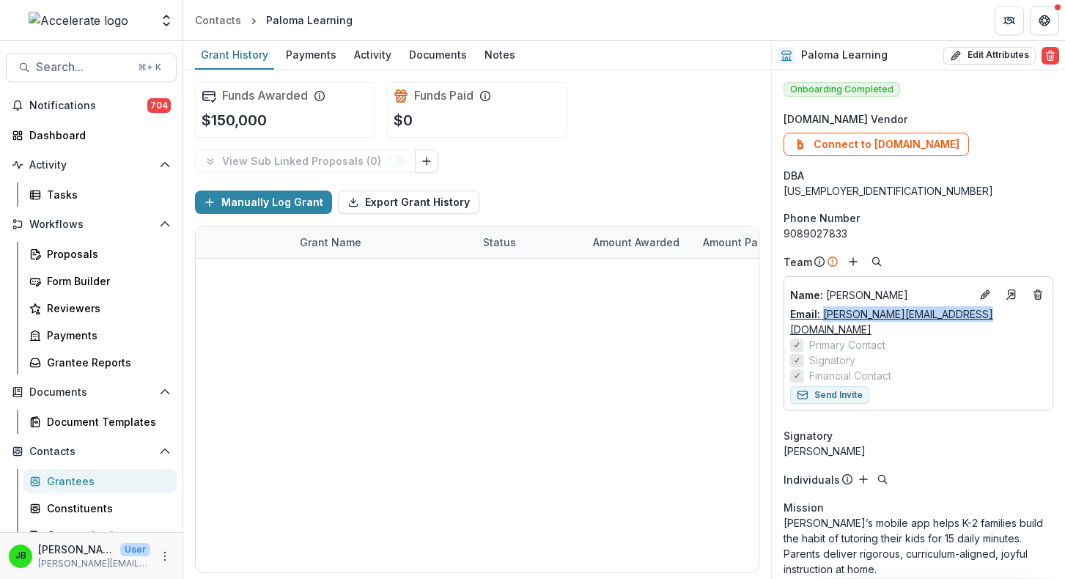
drag, startPoint x: 978, startPoint y: 316, endPoint x: 823, endPoint y: 316, distance: 154.6
click at [823, 316] on div "Email: [PERSON_NAME][EMAIL_ADDRESS][DOMAIN_NAME]" at bounding box center [918, 321] width 256 height 31
copy link "[PERSON_NAME][EMAIL_ADDRESS][DOMAIN_NAME]"
click at [44, 484] on link "Grantees" at bounding box center [99, 481] width 153 height 24
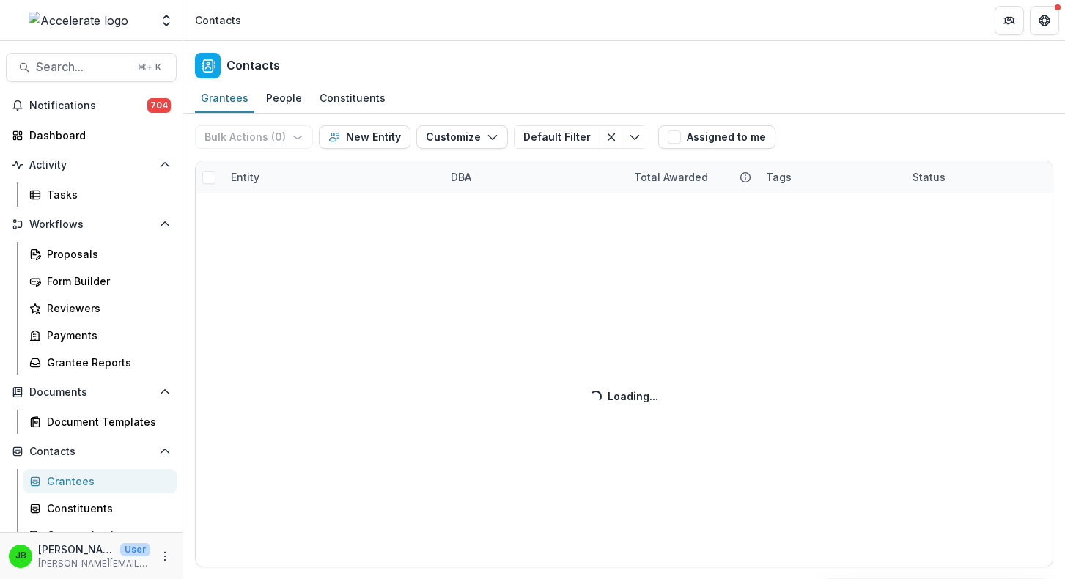
click at [246, 180] on div "Bulk Actions ( 0 ) Send Email Create Proposals Create Tasks New Entity Customiz…" at bounding box center [624, 346] width 882 height 465
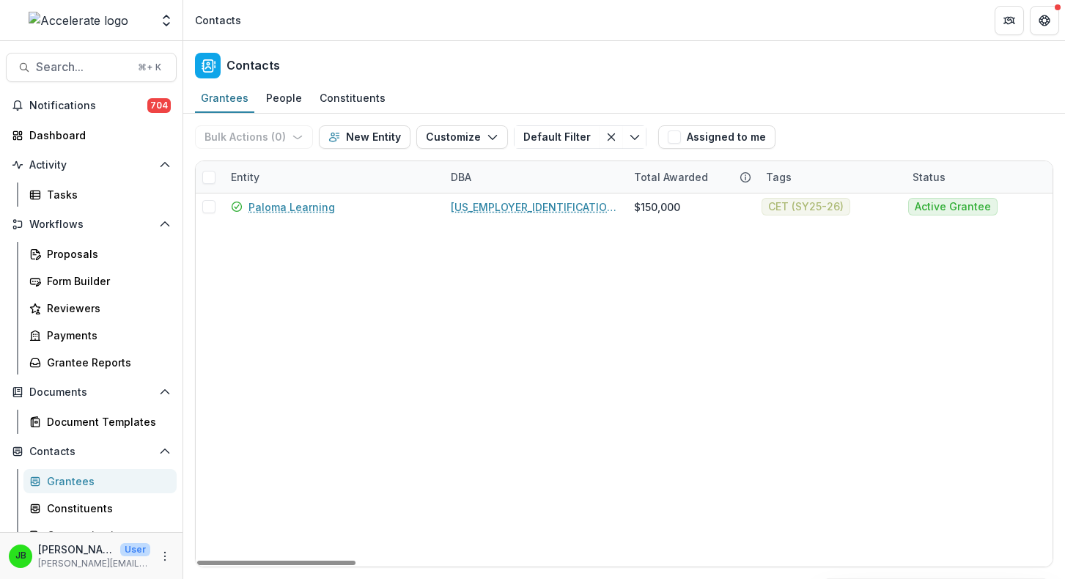
click at [246, 180] on div "Entity" at bounding box center [245, 176] width 46 height 15
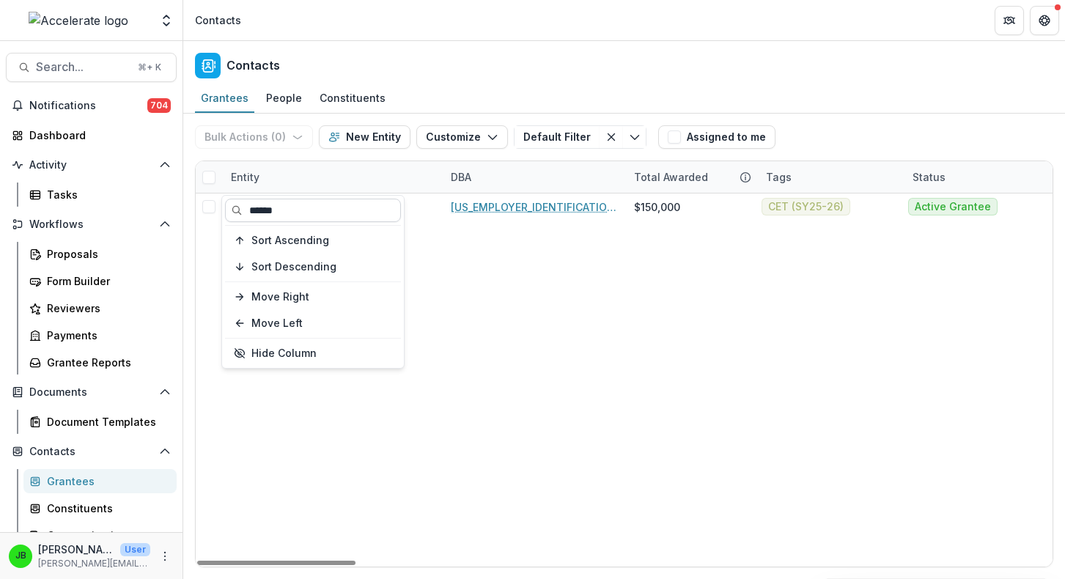
click at [272, 210] on input "******" at bounding box center [313, 210] width 176 height 23
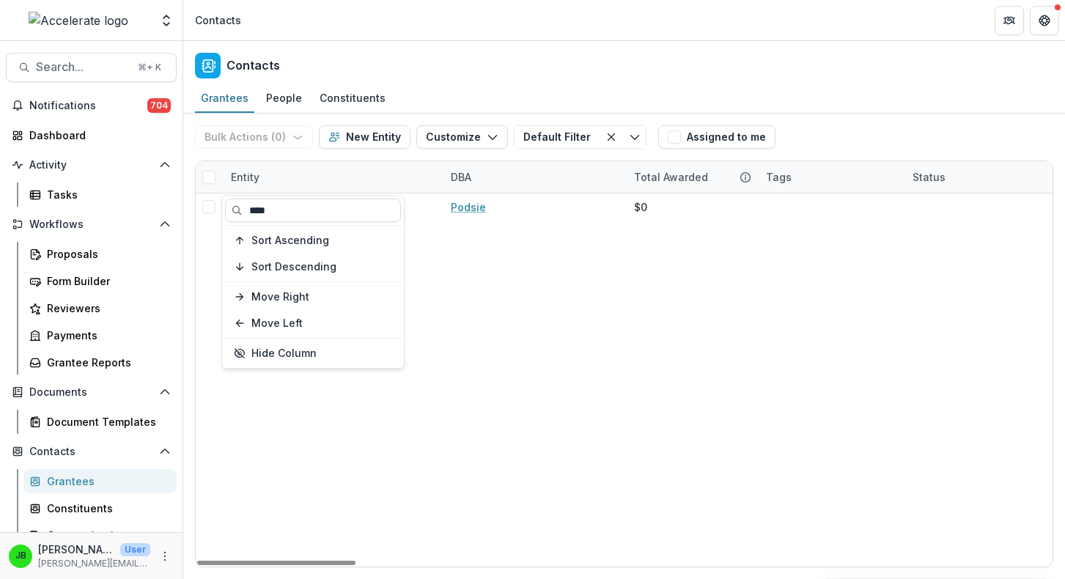
type input "****"
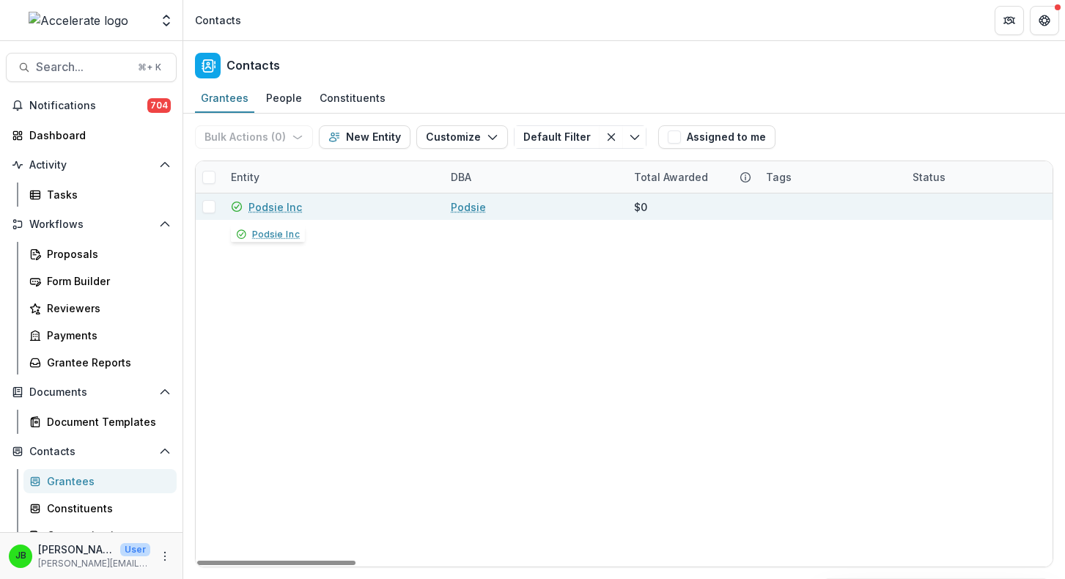
click at [278, 207] on link "Podsie Inc" at bounding box center [274, 206] width 53 height 15
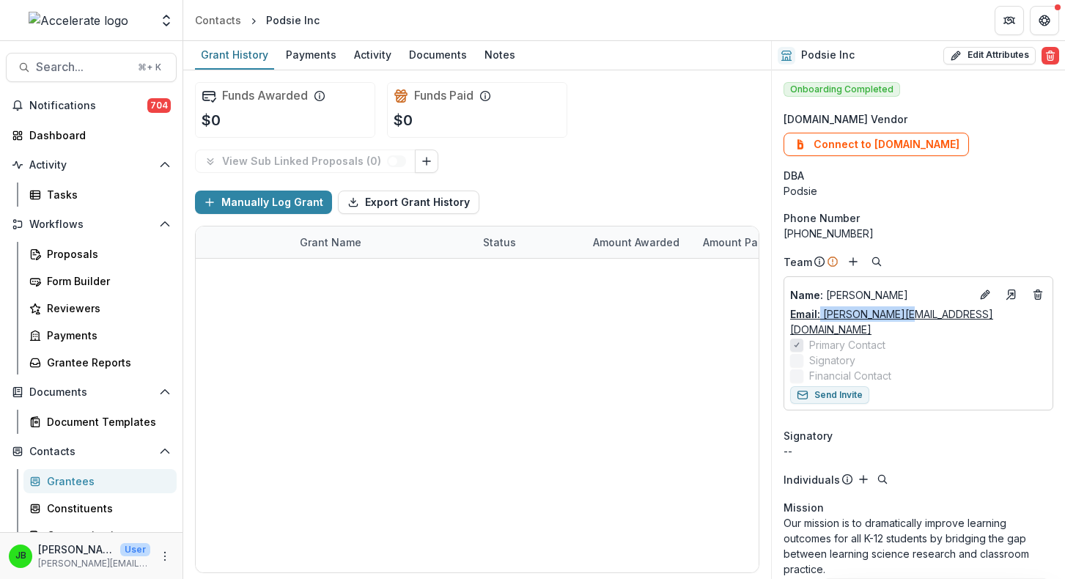
drag, startPoint x: 908, startPoint y: 313, endPoint x: 821, endPoint y: 313, distance: 87.2
click at [821, 313] on div "Email: [PERSON_NAME][EMAIL_ADDRESS][DOMAIN_NAME]" at bounding box center [918, 321] width 256 height 31
copy link "[PERSON_NAME][EMAIL_ADDRESS][DOMAIN_NAME]"
click at [79, 486] on div "Grantees" at bounding box center [106, 480] width 118 height 15
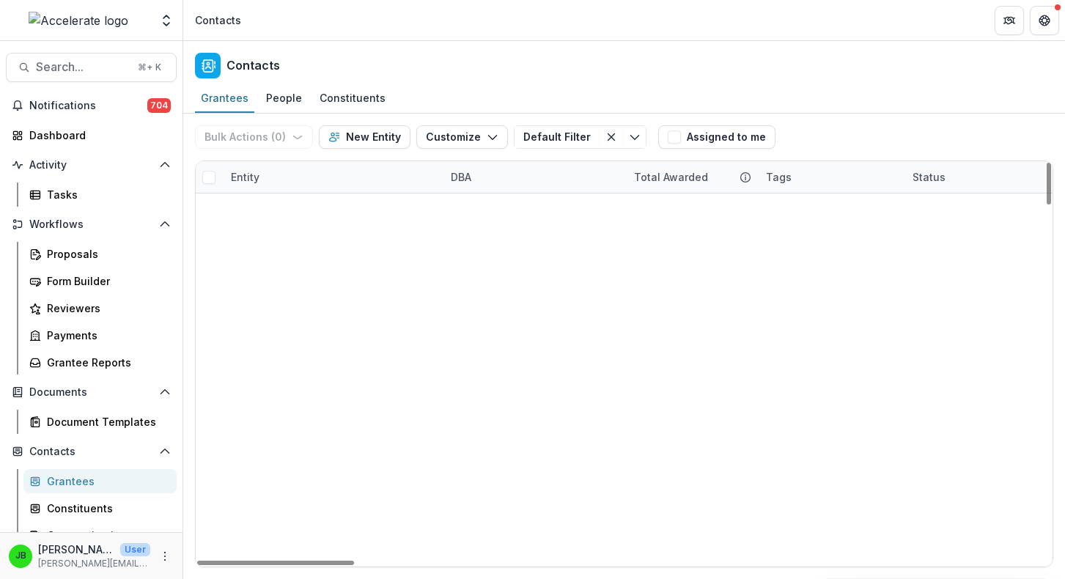
click at [241, 180] on div "Entity" at bounding box center [245, 176] width 46 height 15
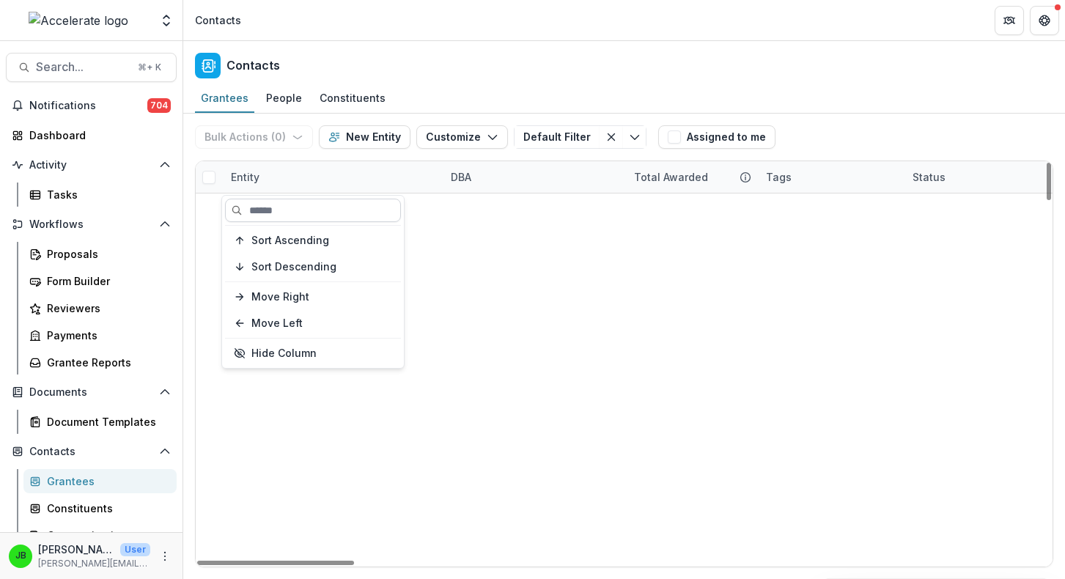
click at [277, 212] on input at bounding box center [313, 210] width 176 height 23
drag, startPoint x: 319, startPoint y: 215, endPoint x: 192, endPoint y: 212, distance: 127.5
click at [192, 213] on body "Skip to content Foundations Accelerate Nonprofits New Nonprofit Team Settings A…" at bounding box center [532, 289] width 1065 height 579
click at [267, 202] on input "******" at bounding box center [313, 210] width 176 height 23
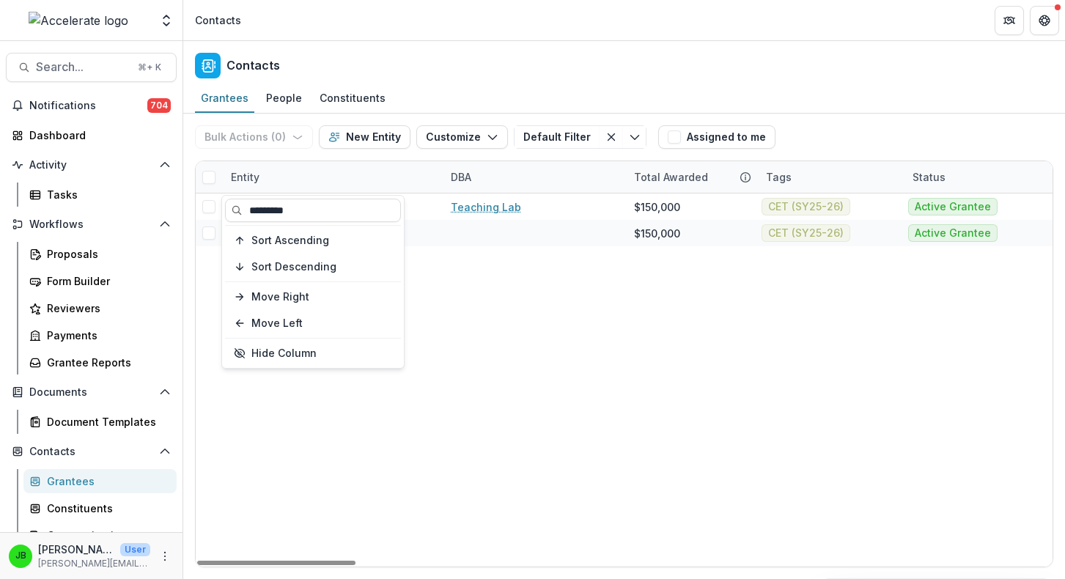
type input "********"
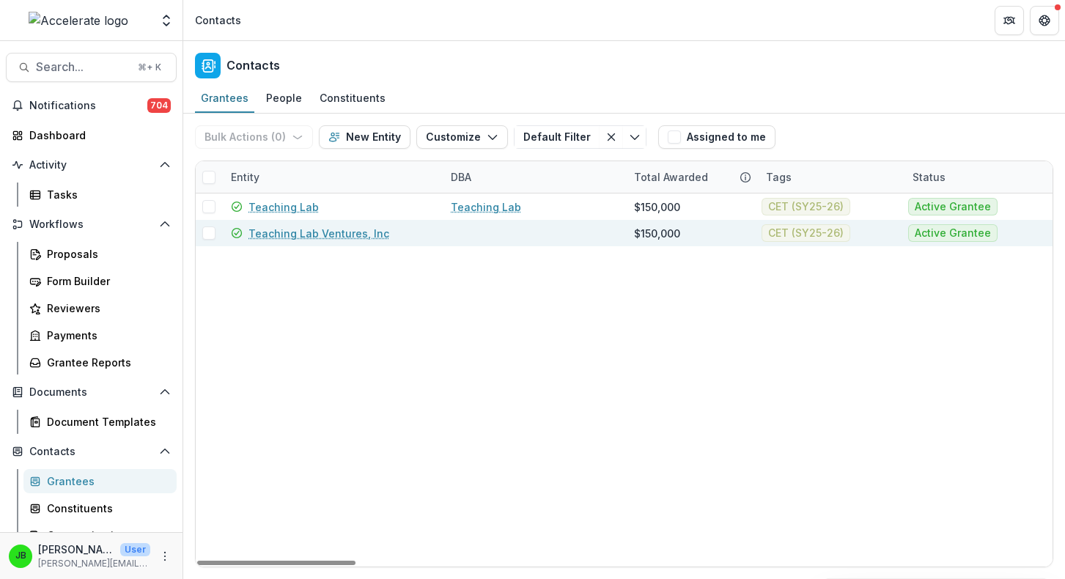
click at [316, 236] on link "Teaching Lab Ventures, Inc" at bounding box center [318, 233] width 141 height 15
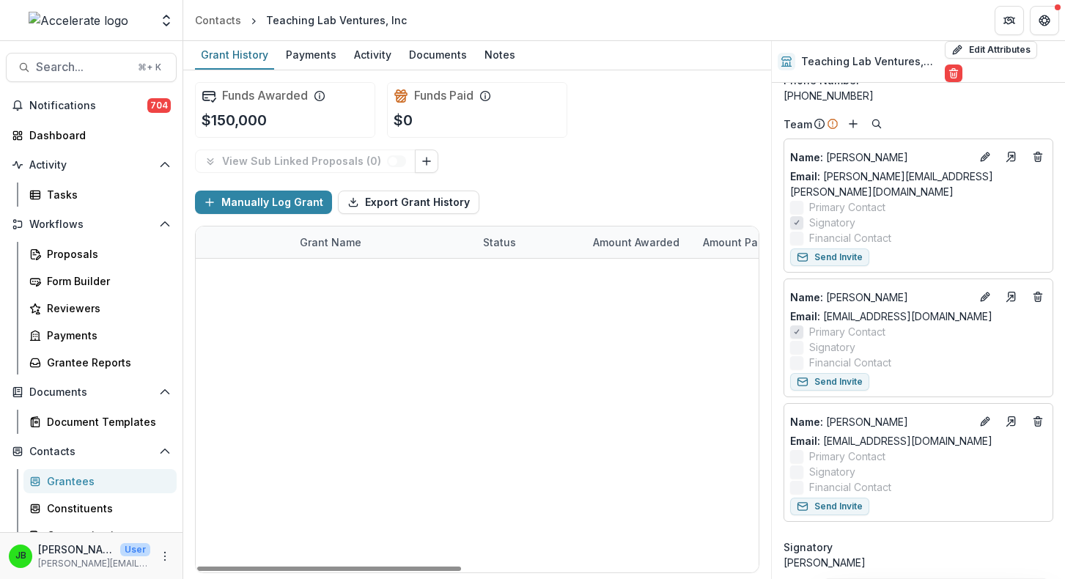
scroll to position [191, 0]
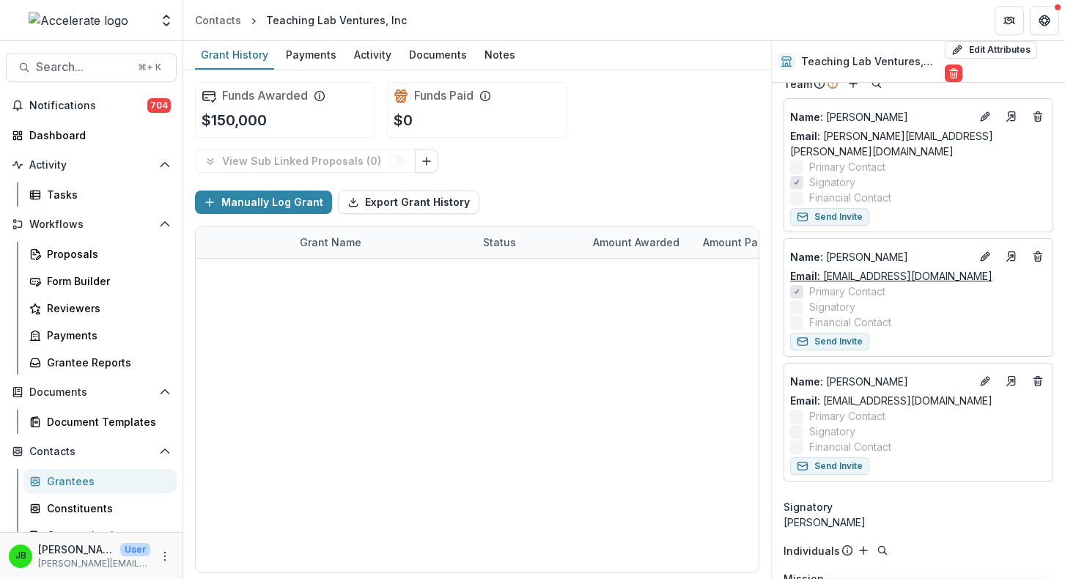
drag, startPoint x: 1017, startPoint y: 256, endPoint x: 823, endPoint y: 259, distance: 194.2
click at [823, 268] on div "Email: [EMAIL_ADDRESS][DOMAIN_NAME]" at bounding box center [918, 275] width 256 height 15
copy link "[EMAIL_ADDRESS][DOMAIN_NAME]"
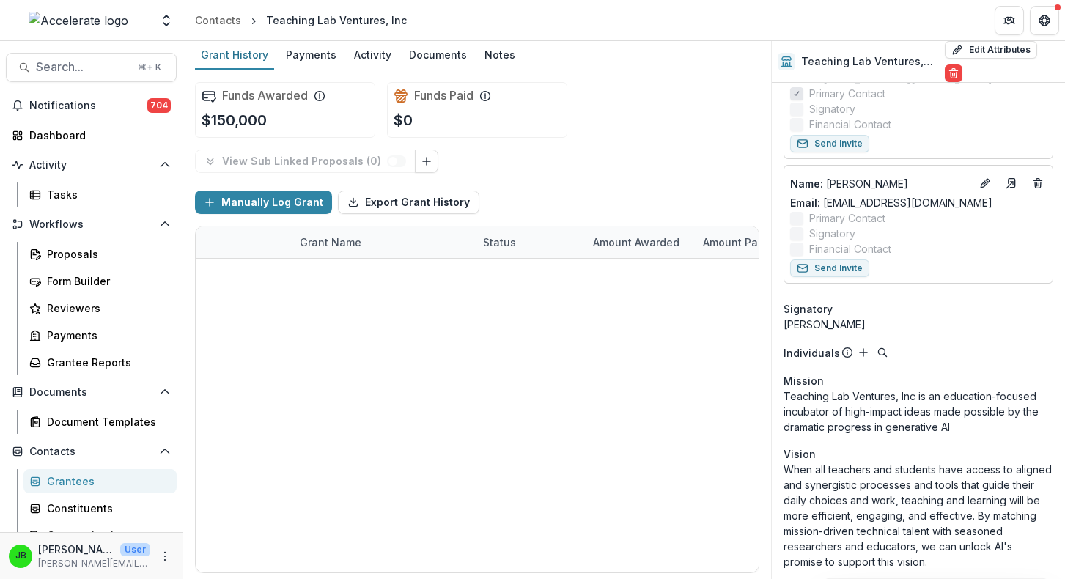
scroll to position [397, 0]
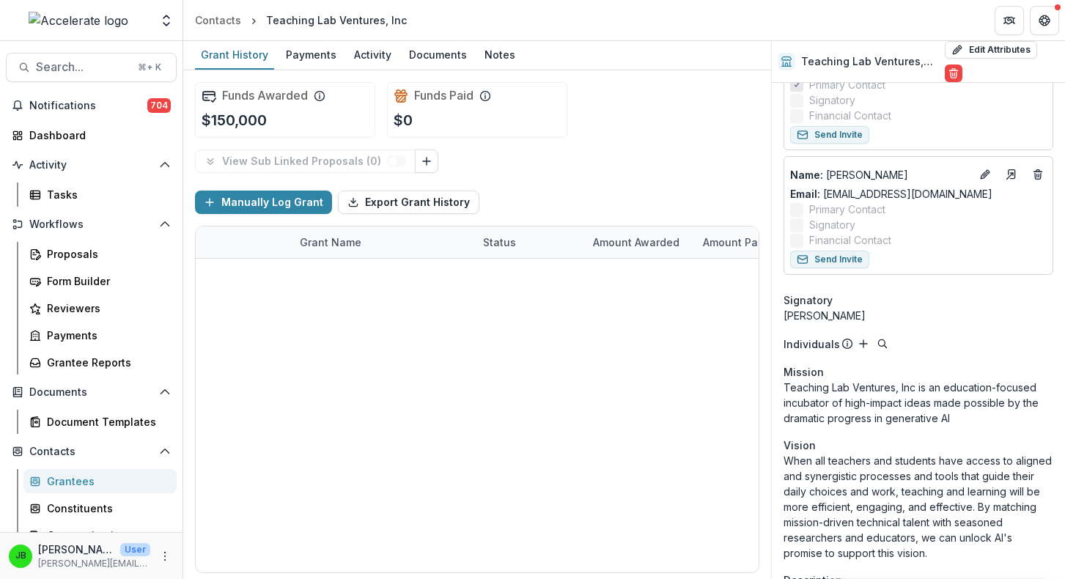
click at [78, 481] on div "Grantees" at bounding box center [106, 480] width 118 height 15
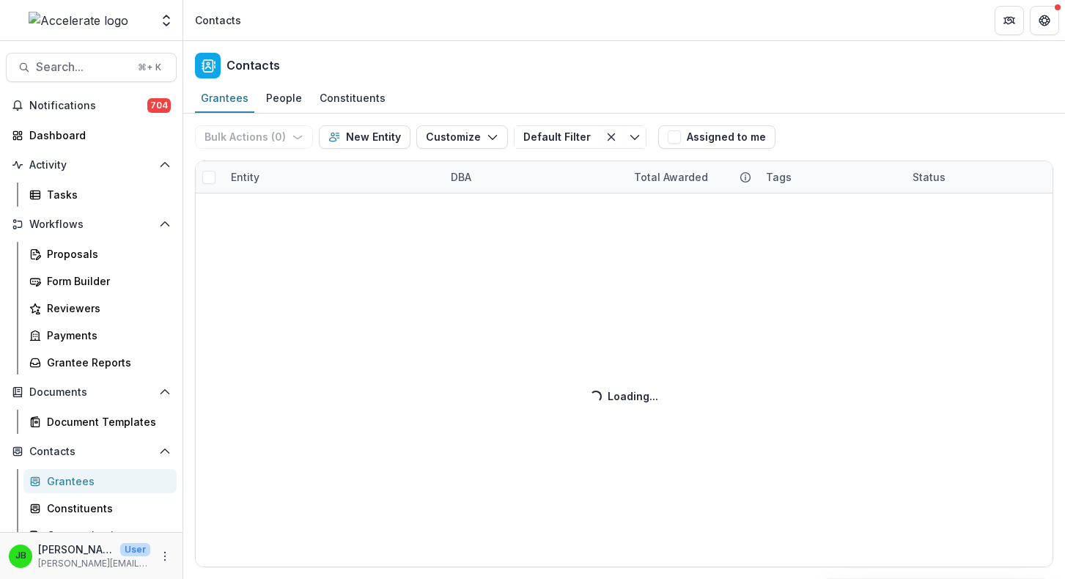
click at [245, 182] on div "Bulk Actions ( 0 ) Send Email Create Proposals Create Tasks New Entity Customiz…" at bounding box center [624, 346] width 882 height 465
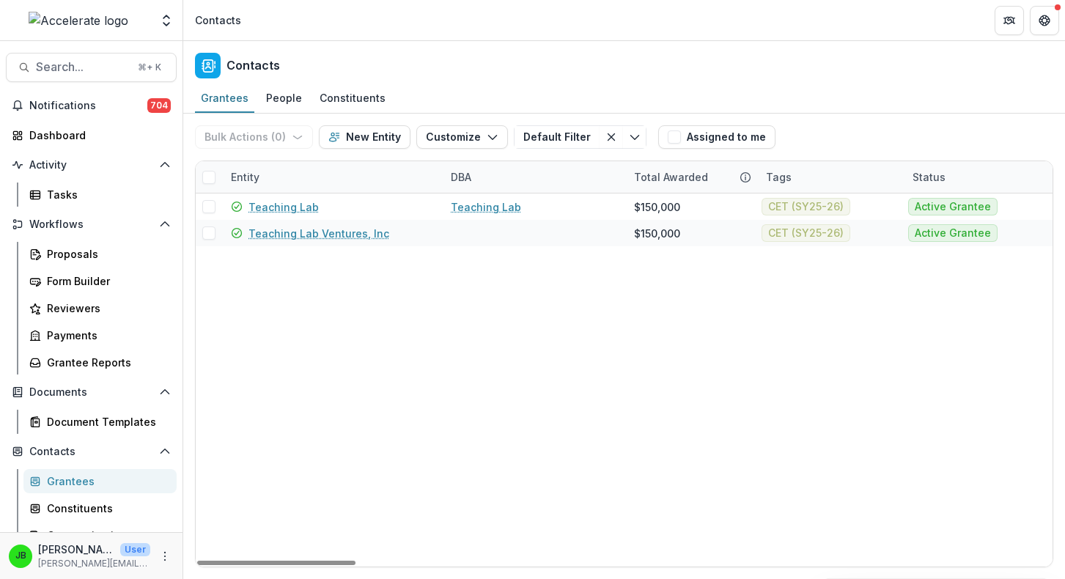
click at [251, 182] on div "Entity" at bounding box center [245, 176] width 46 height 15
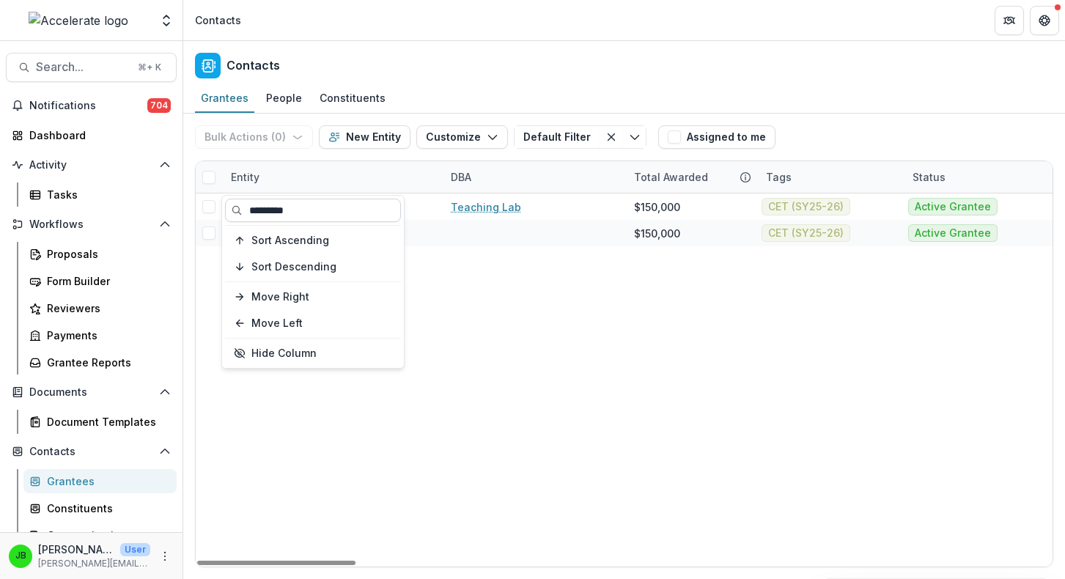
click at [265, 207] on input "********" at bounding box center [313, 210] width 176 height 23
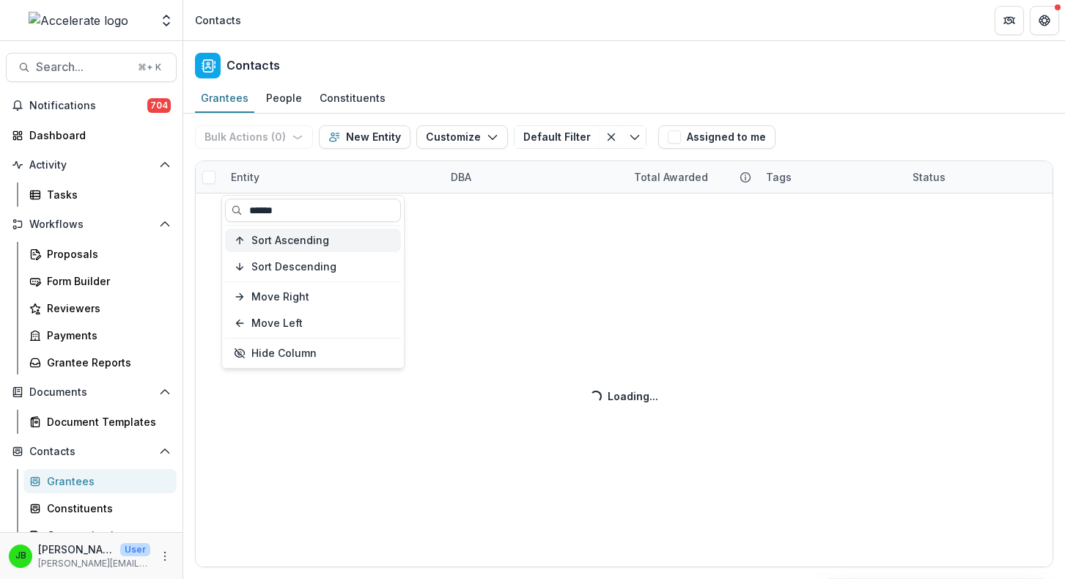
type input "*****"
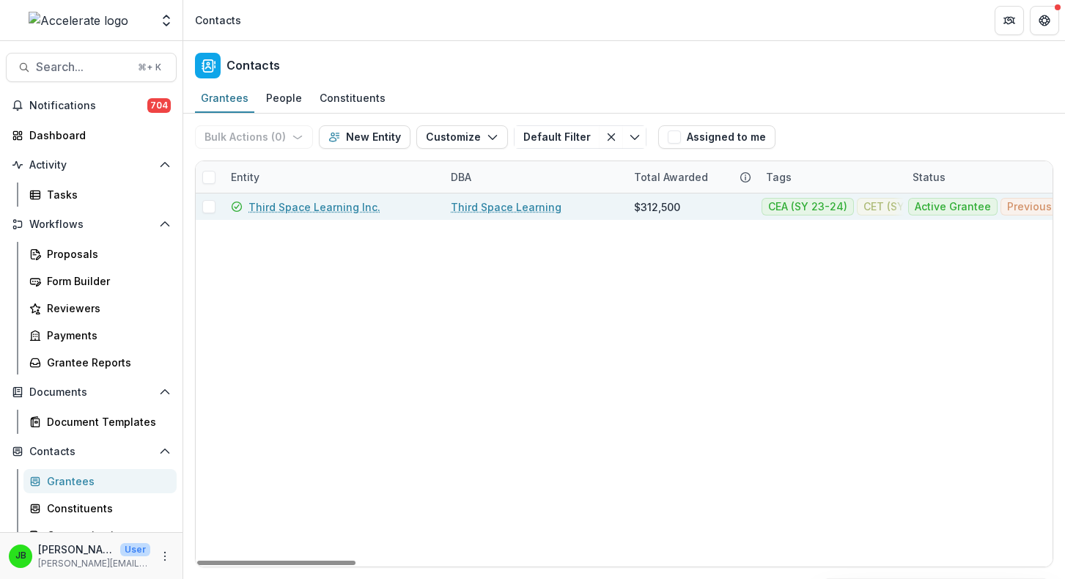
click at [334, 208] on link "Third Space Learning Inc." at bounding box center [314, 206] width 132 height 15
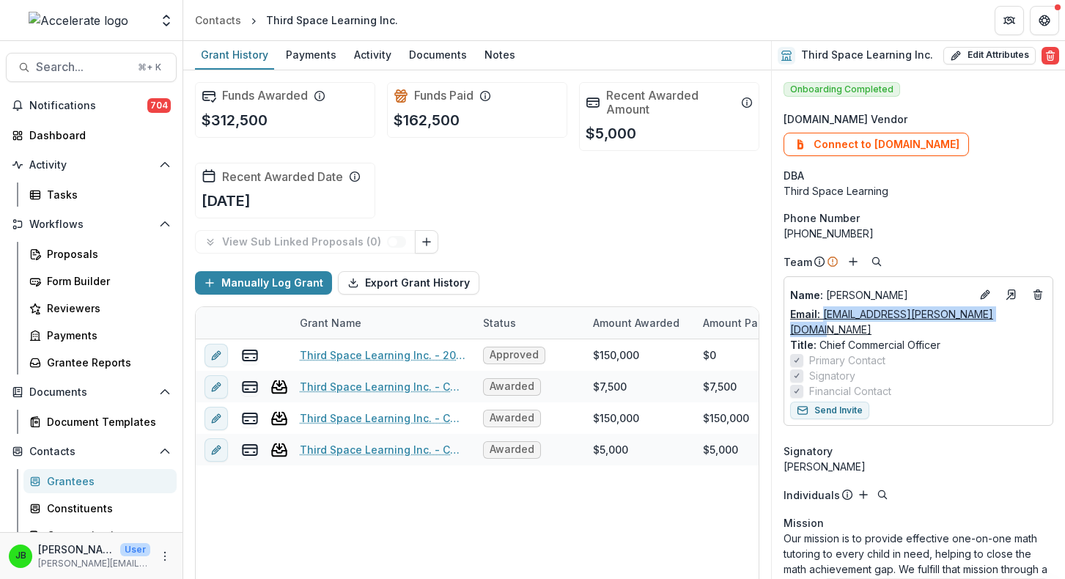
drag, startPoint x: 1010, startPoint y: 313, endPoint x: 823, endPoint y: 321, distance: 187.8
click at [824, 321] on div "Email: [EMAIL_ADDRESS][PERSON_NAME][DOMAIN_NAME]" at bounding box center [918, 321] width 256 height 31
click at [67, 489] on link "Grantees" at bounding box center [99, 481] width 153 height 24
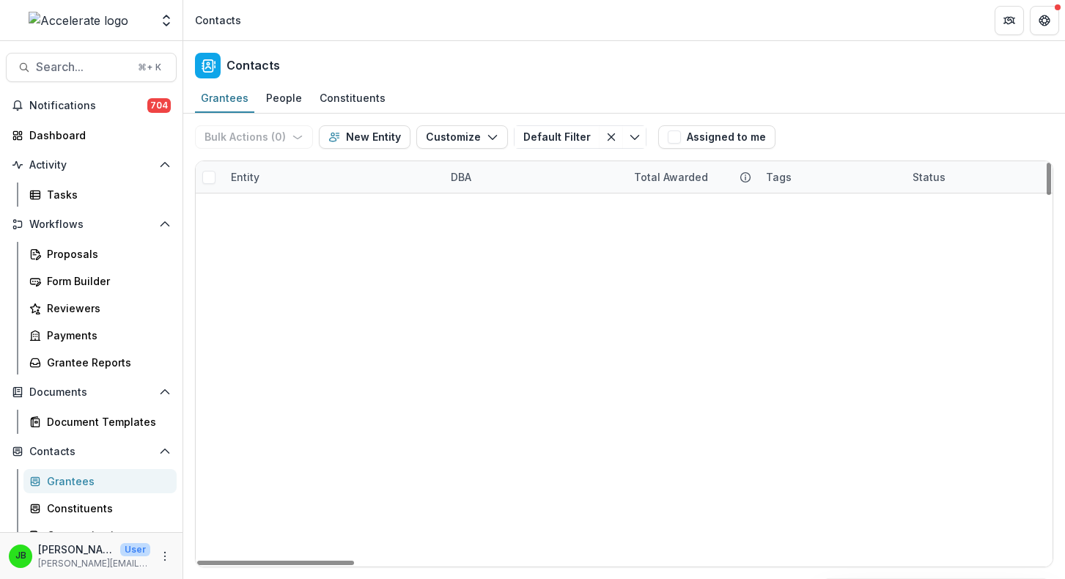
click at [236, 177] on div "Entity" at bounding box center [245, 176] width 46 height 15
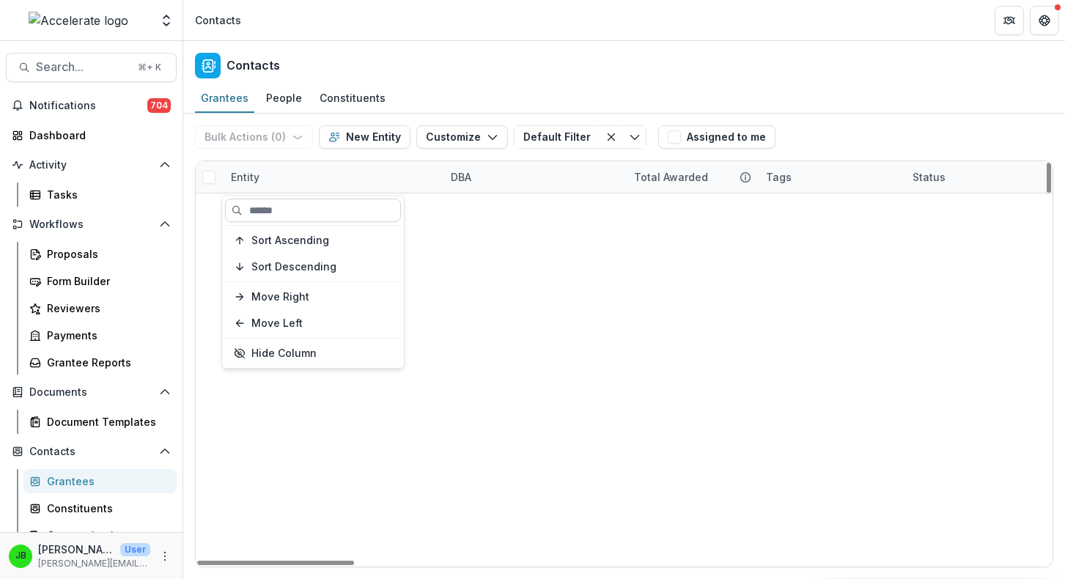
click at [265, 207] on input at bounding box center [313, 210] width 176 height 23
type input "****"
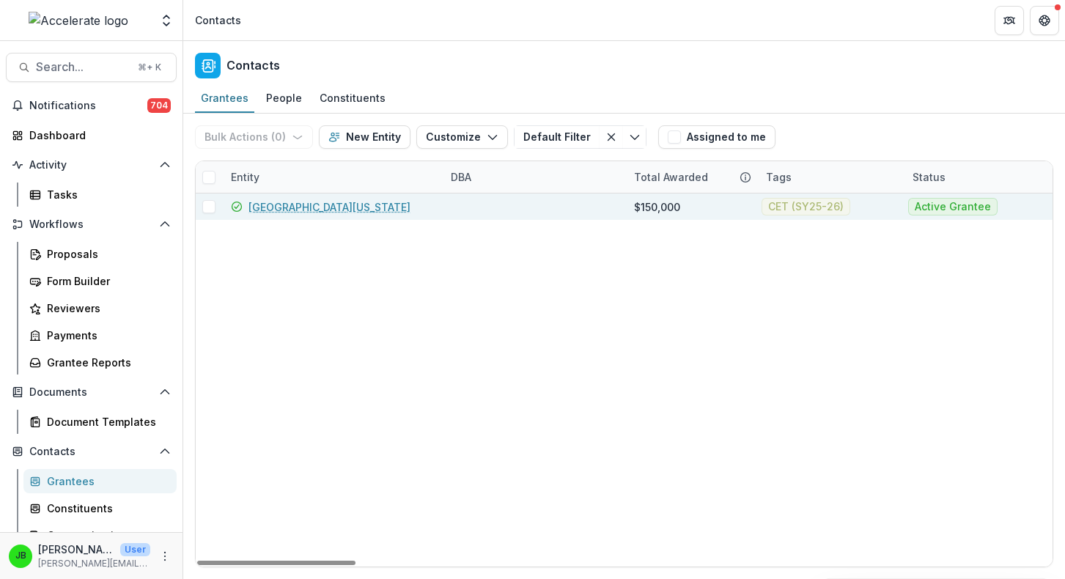
click at [312, 210] on link "[GEOGRAPHIC_DATA][US_STATE]" at bounding box center [329, 206] width 162 height 15
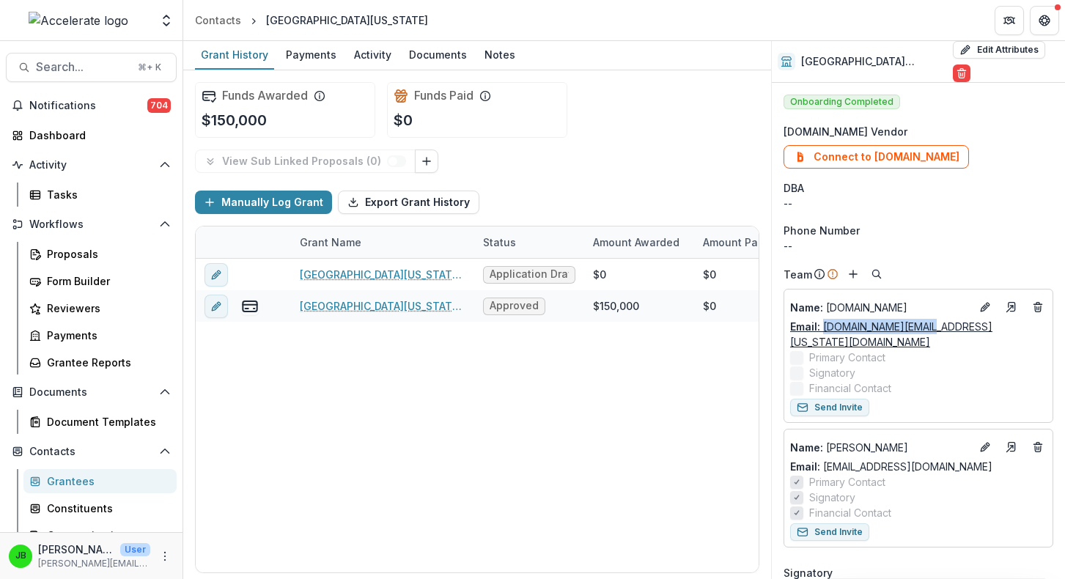
drag, startPoint x: 924, startPoint y: 314, endPoint x: 822, endPoint y: 321, distance: 102.1
click at [822, 321] on div "Email: [DOMAIN_NAME][EMAIL_ADDRESS][US_STATE][DOMAIN_NAME]" at bounding box center [918, 334] width 256 height 31
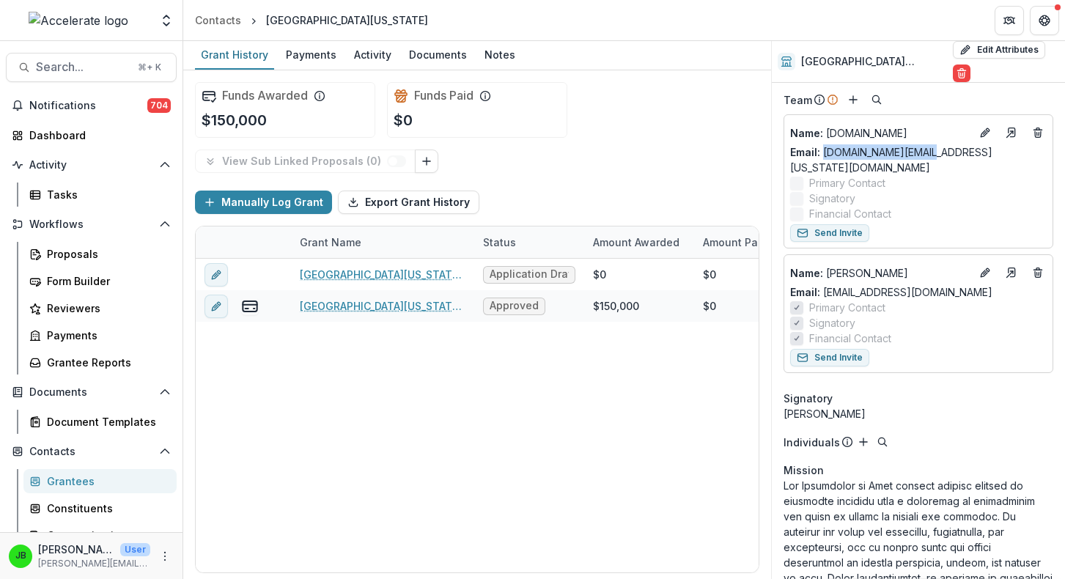
scroll to position [178, 0]
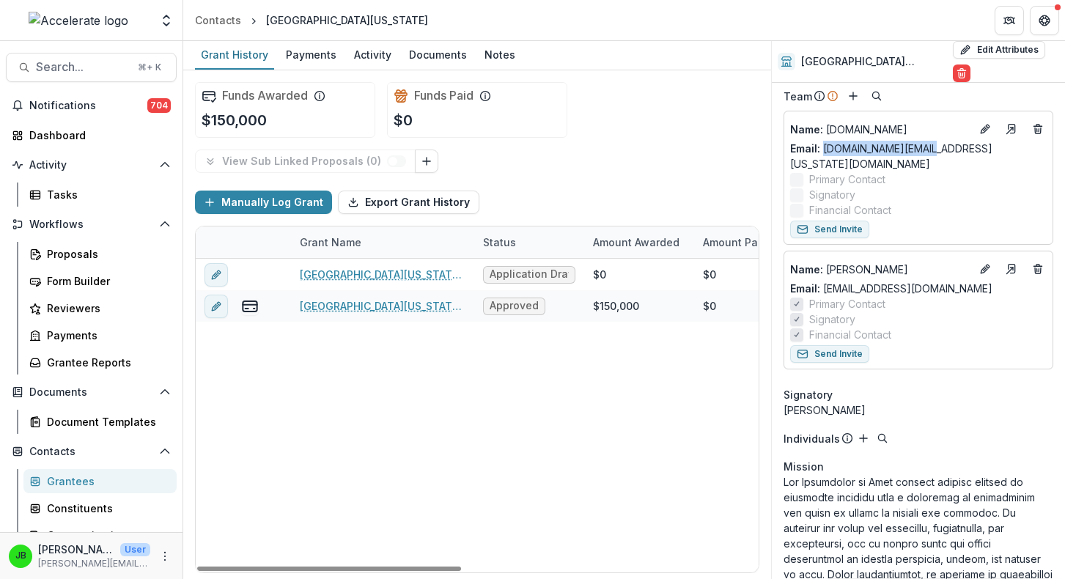
click at [67, 490] on link "Grantees" at bounding box center [99, 481] width 153 height 24
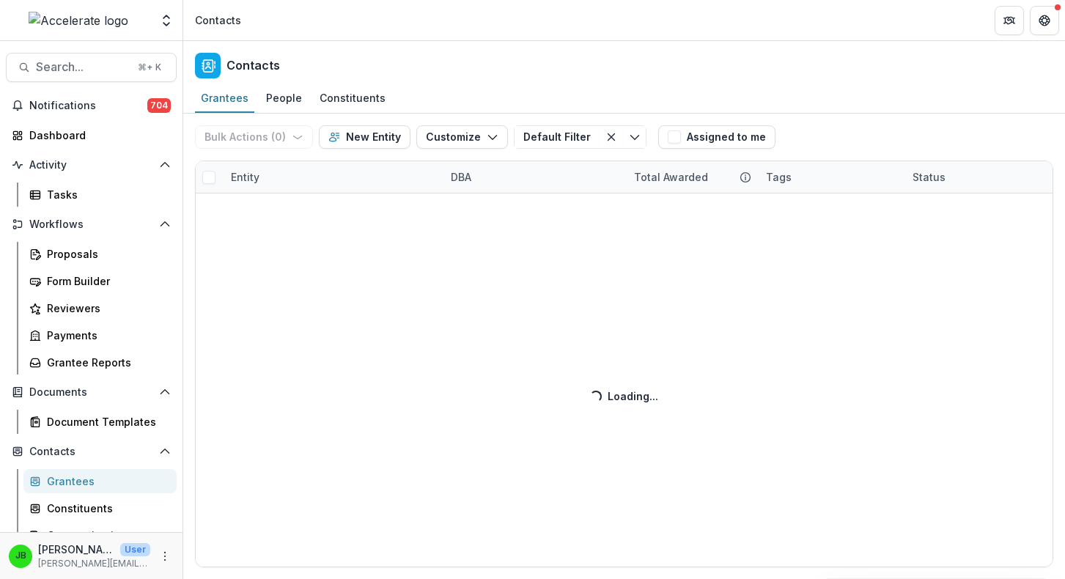
click at [243, 181] on div "Bulk Actions ( 0 ) Send Email Create Proposals Create Tasks New Entity Customiz…" at bounding box center [624, 346] width 882 height 465
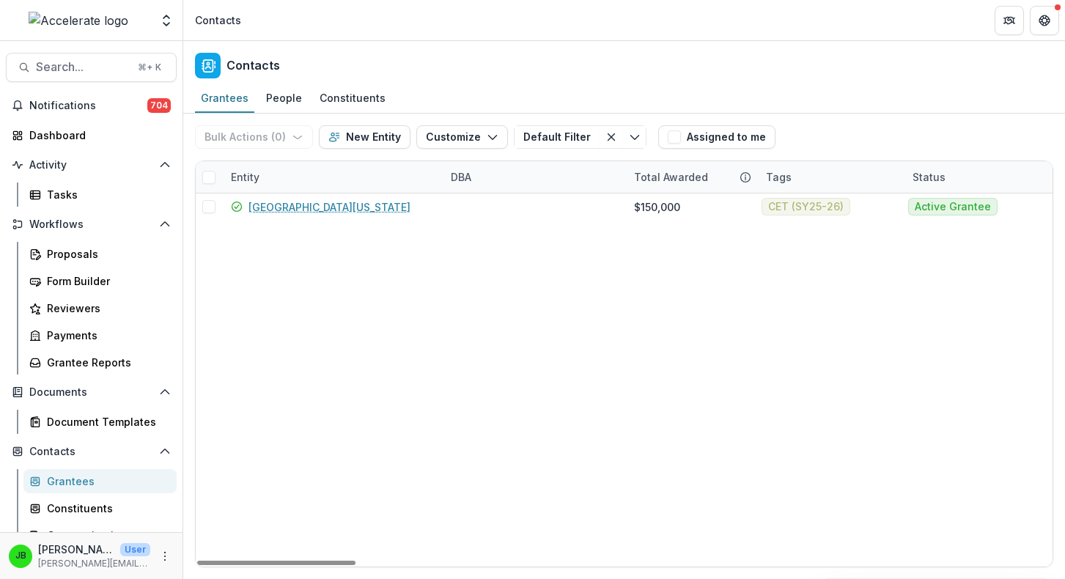
click at [246, 178] on div "Entity" at bounding box center [245, 176] width 46 height 15
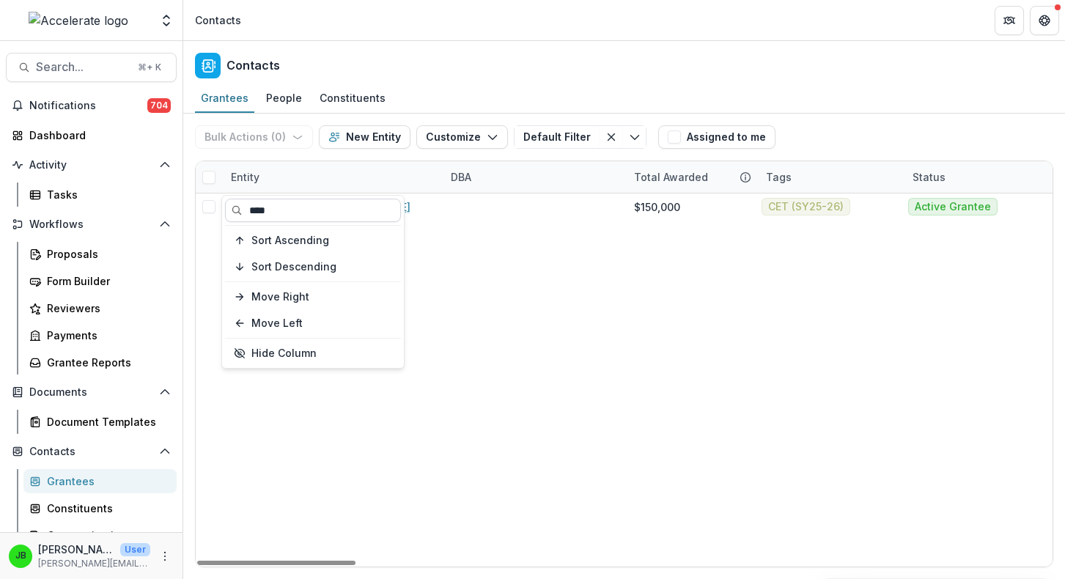
click at [261, 208] on input "****" at bounding box center [313, 210] width 176 height 23
type input "*******"
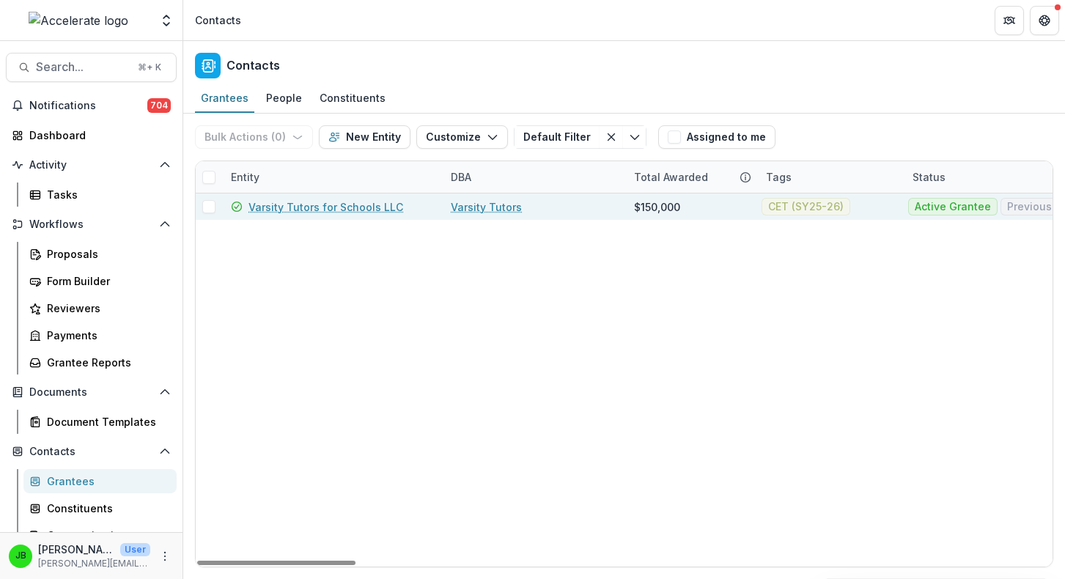
click at [314, 210] on link "Varsity Tutors for Schools LLC" at bounding box center [325, 206] width 155 height 15
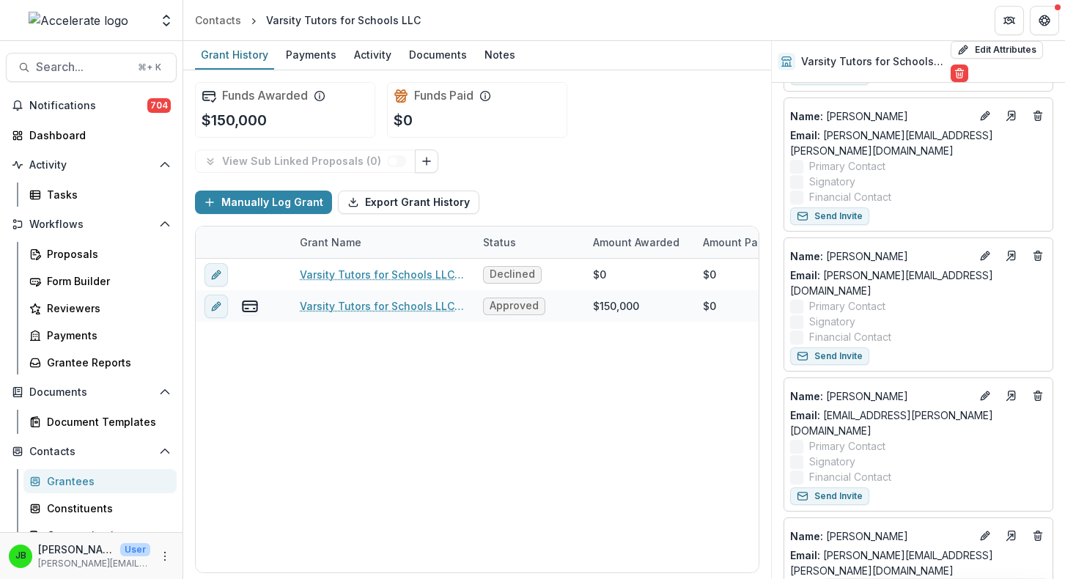
scroll to position [101, 0]
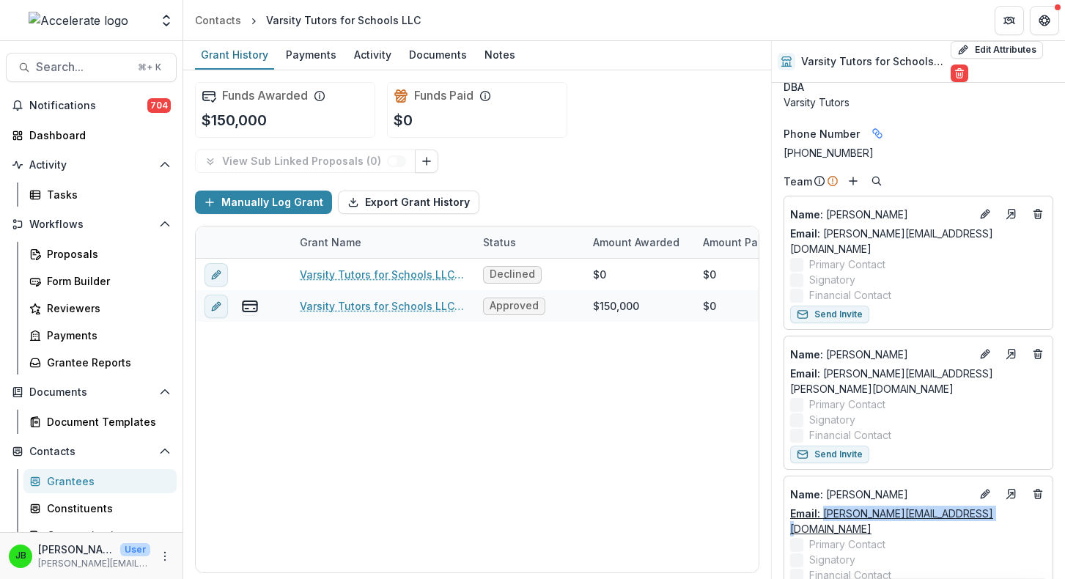
drag, startPoint x: 975, startPoint y: 479, endPoint x: 823, endPoint y: 483, distance: 152.5
click at [823, 506] on div "Email: [PERSON_NAME][EMAIL_ADDRESS][DOMAIN_NAME]" at bounding box center [918, 521] width 256 height 31
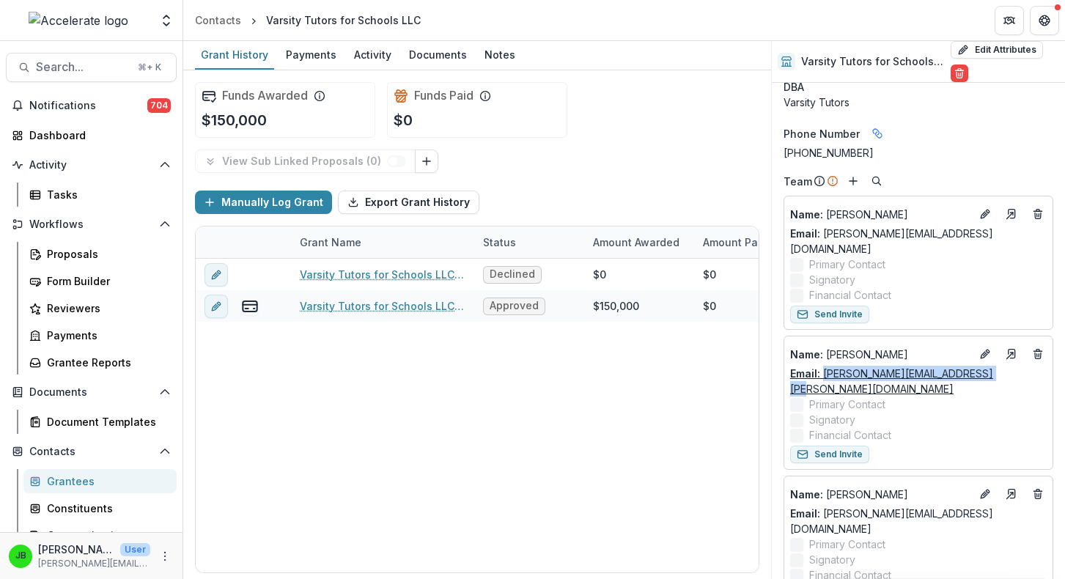
drag, startPoint x: 987, startPoint y: 357, endPoint x: 823, endPoint y: 361, distance: 164.2
click at [823, 366] on div "Email: [PERSON_NAME][EMAIL_ADDRESS][PERSON_NAME][DOMAIN_NAME]" at bounding box center [918, 381] width 256 height 31
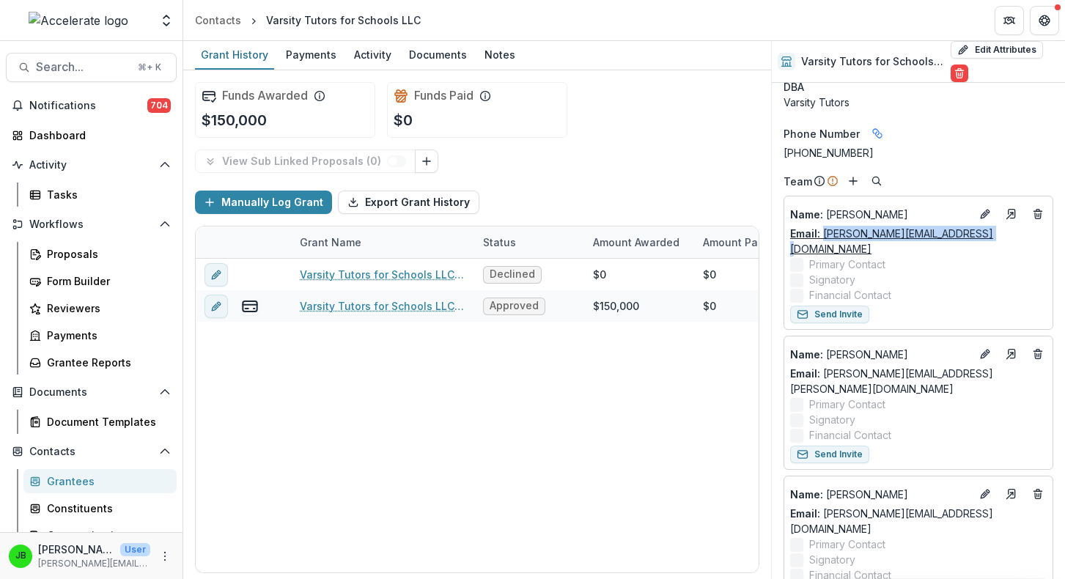
drag, startPoint x: 980, startPoint y: 232, endPoint x: 821, endPoint y: 234, distance: 158.3
click at [821, 234] on div "Email: [PERSON_NAME][EMAIL_ADDRESS][DOMAIN_NAME]" at bounding box center [918, 241] width 256 height 31
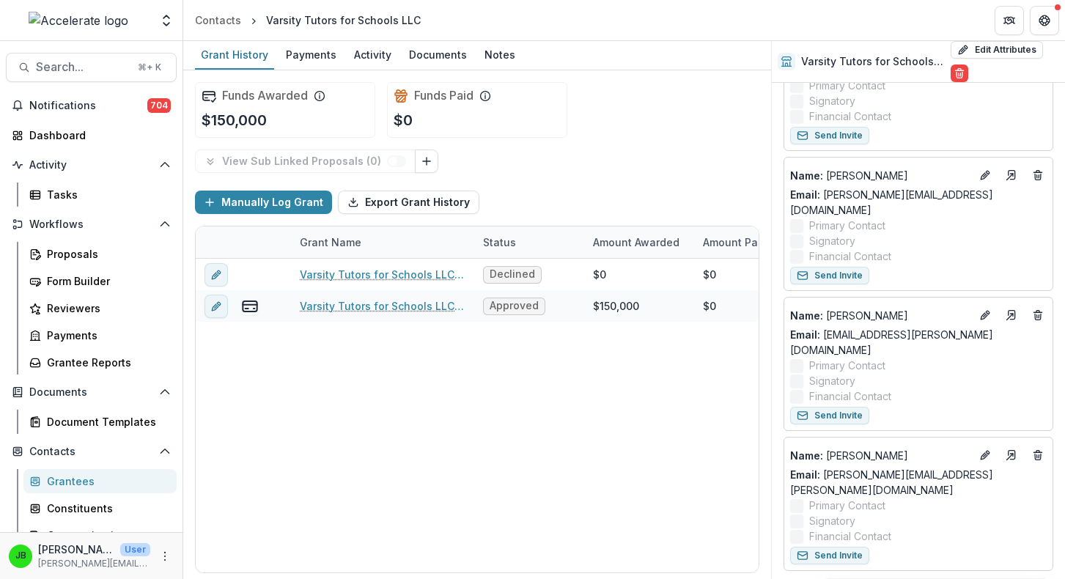
scroll to position [435, 0]
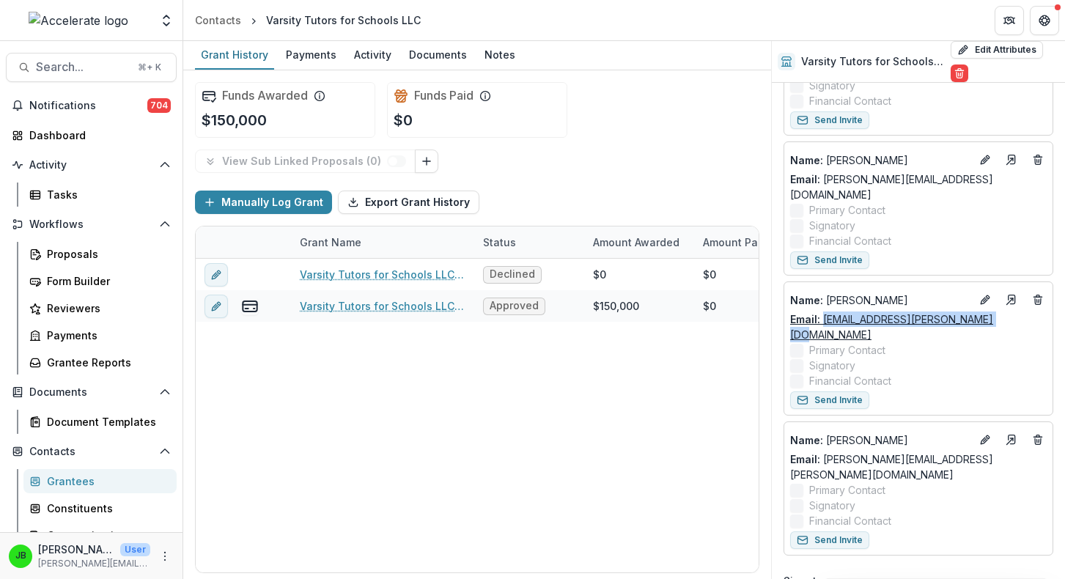
drag, startPoint x: 989, startPoint y: 274, endPoint x: 826, endPoint y: 275, distance: 163.4
click at [826, 311] on div "Email: [PERSON_NAME][EMAIL_ADDRESS][PERSON_NAME][DOMAIN_NAME]" at bounding box center [918, 326] width 256 height 31
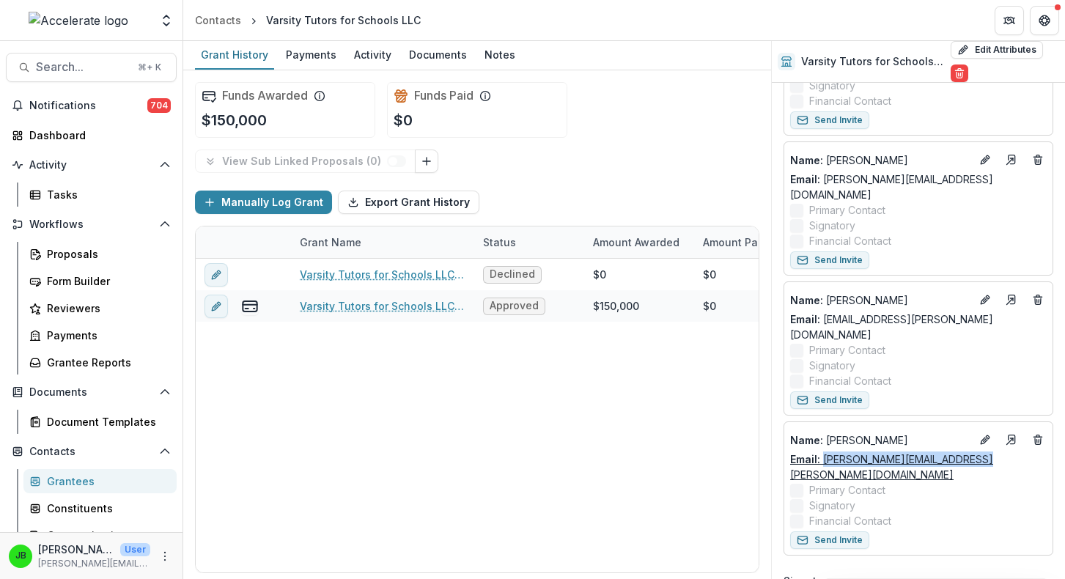
drag, startPoint x: 967, startPoint y: 401, endPoint x: 823, endPoint y: 404, distance: 144.4
click at [823, 451] on div "Email: [PERSON_NAME][EMAIL_ADDRESS][PERSON_NAME][DOMAIN_NAME]" at bounding box center [918, 466] width 256 height 31
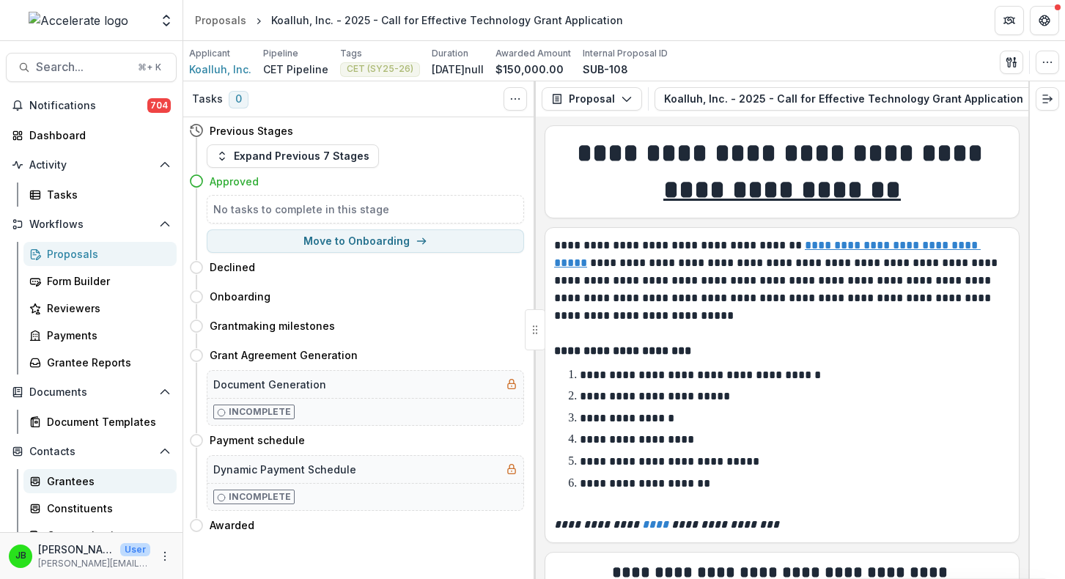
click at [92, 481] on div "Grantees" at bounding box center [106, 480] width 118 height 15
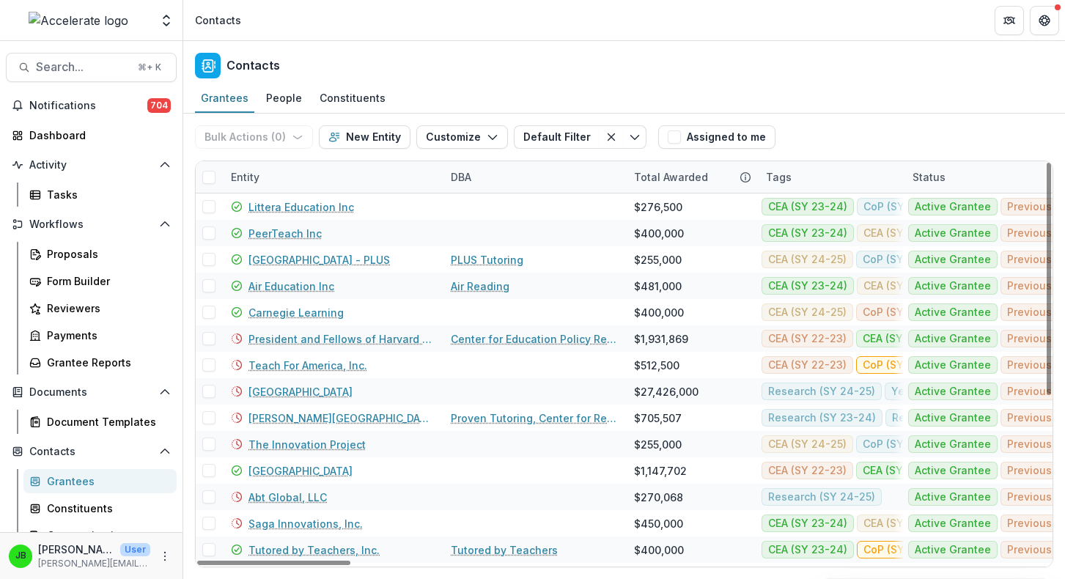
click at [251, 176] on div "Entity" at bounding box center [245, 176] width 46 height 15
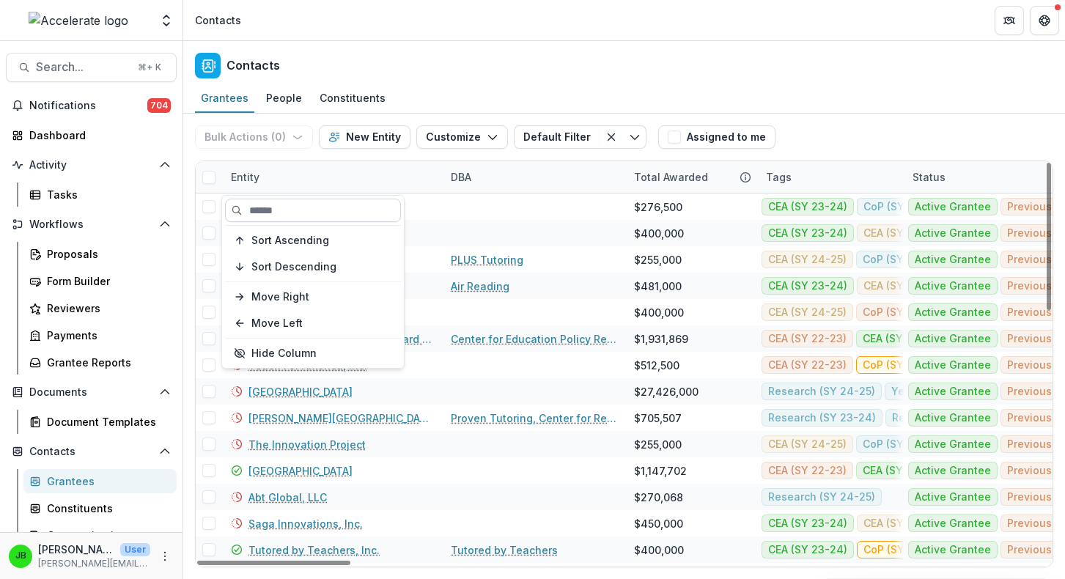
click at [300, 214] on input at bounding box center [313, 210] width 176 height 23
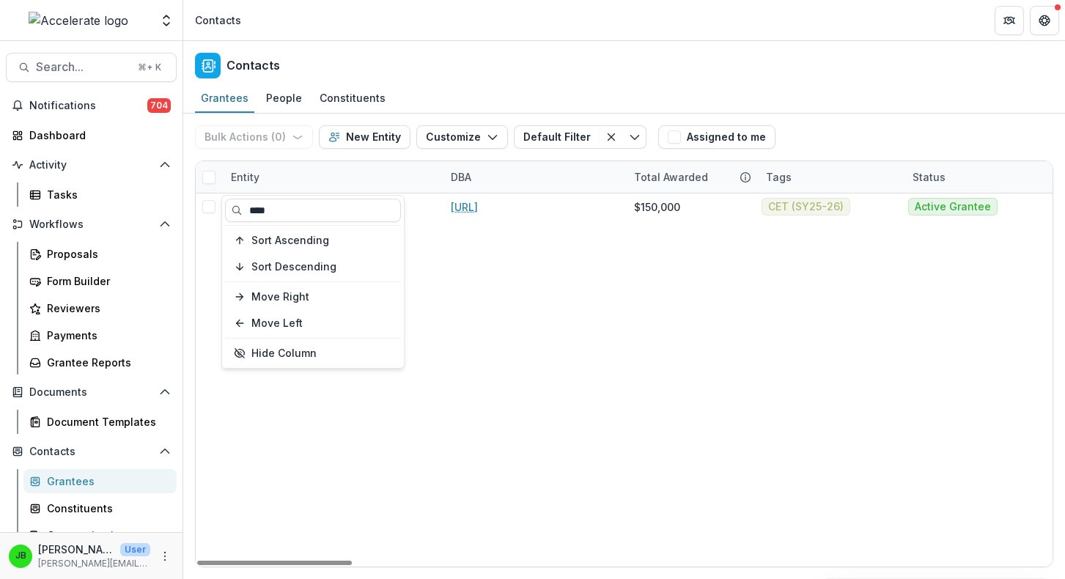
type input "****"
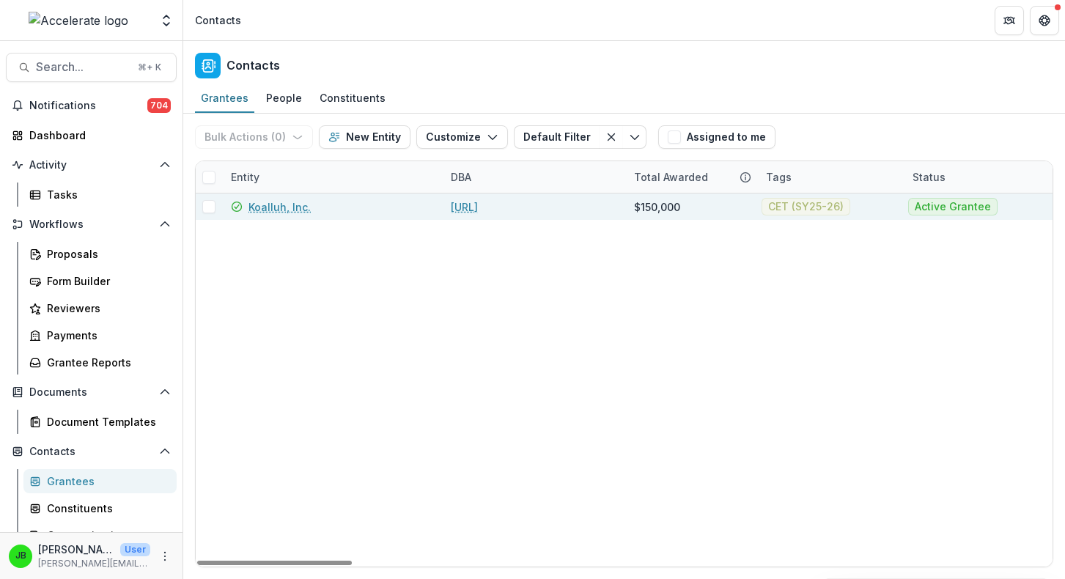
click at [262, 202] on link "Koalluh, Inc." at bounding box center [279, 206] width 62 height 15
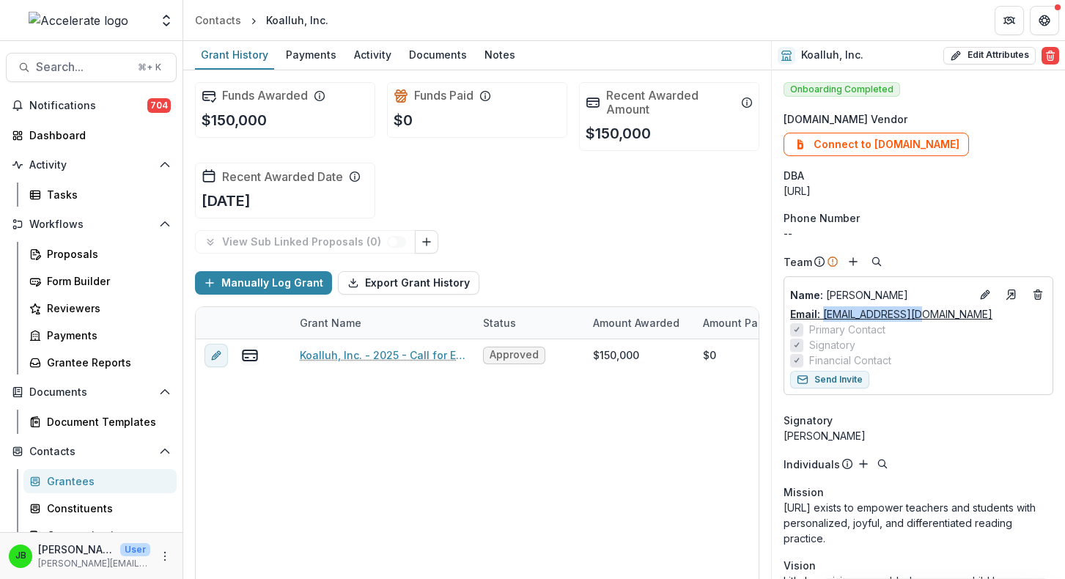
drag, startPoint x: 924, startPoint y: 312, endPoint x: 824, endPoint y: 317, distance: 99.8
click at [824, 317] on div "Email: varun@koalluh.com" at bounding box center [918, 313] width 256 height 15
copy link "varun@koalluh.com"
